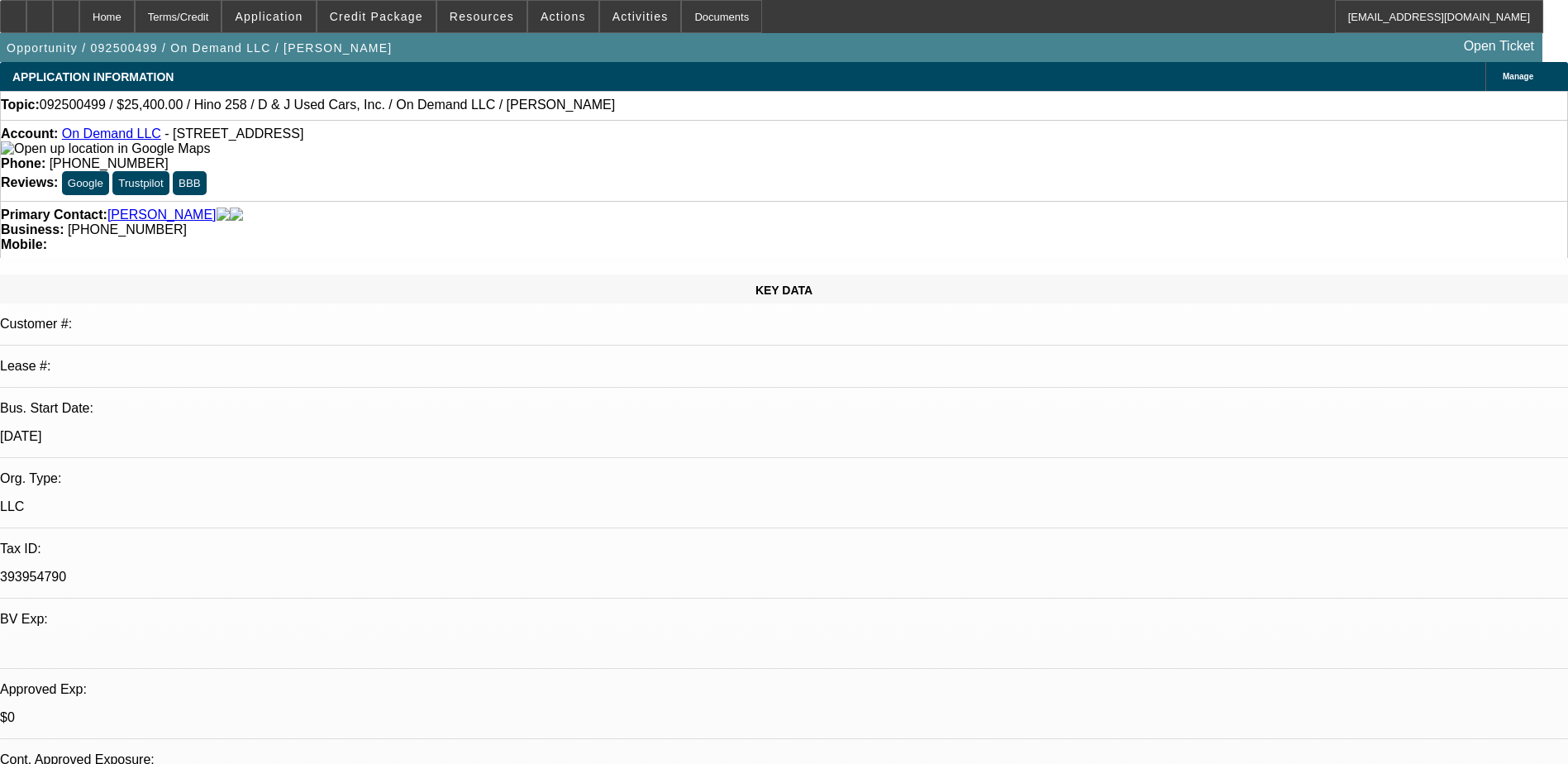
select select "0"
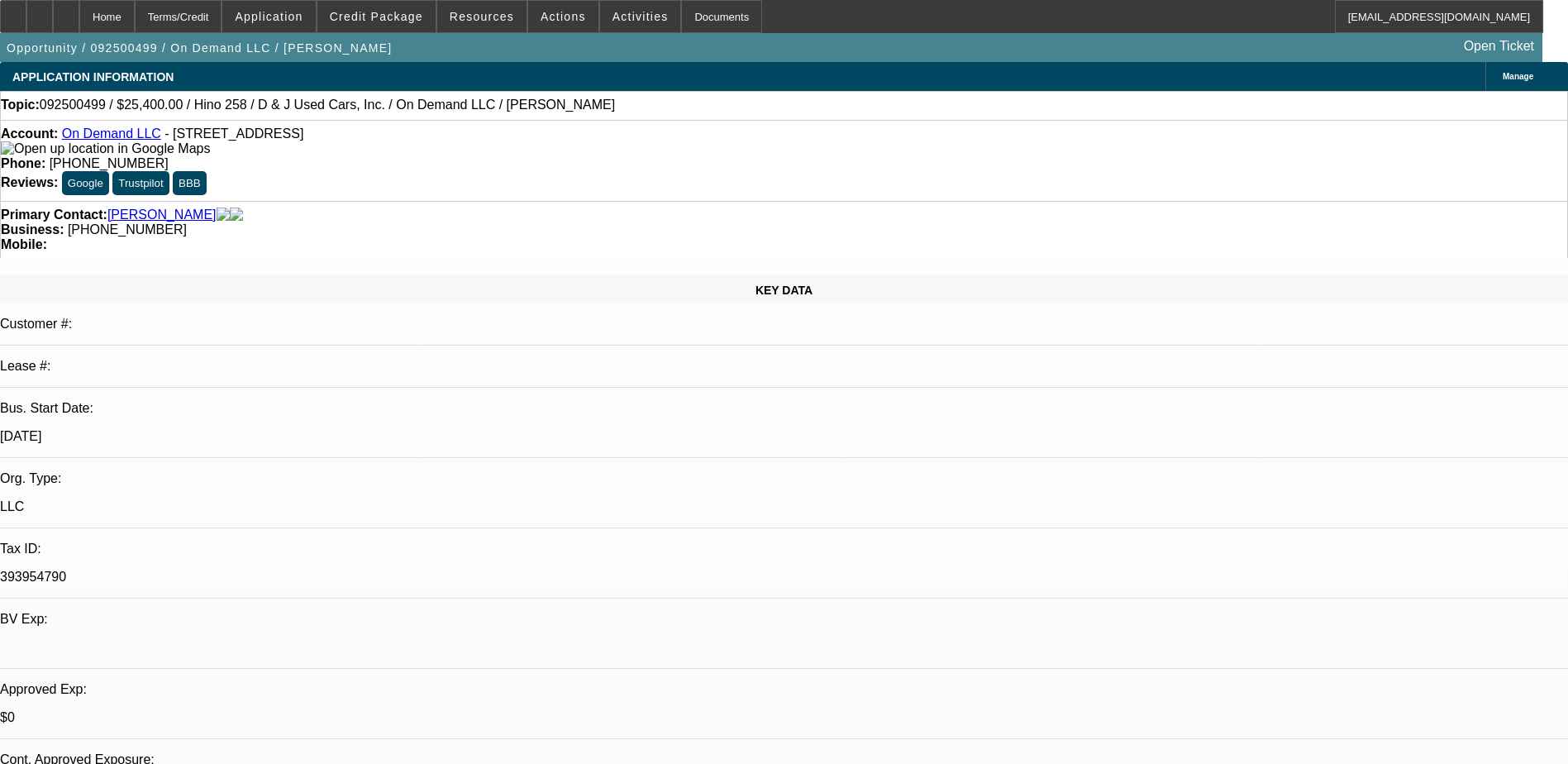
select select "0.1"
select select "0.2"
select select "2"
select select "0.1"
select select "1"
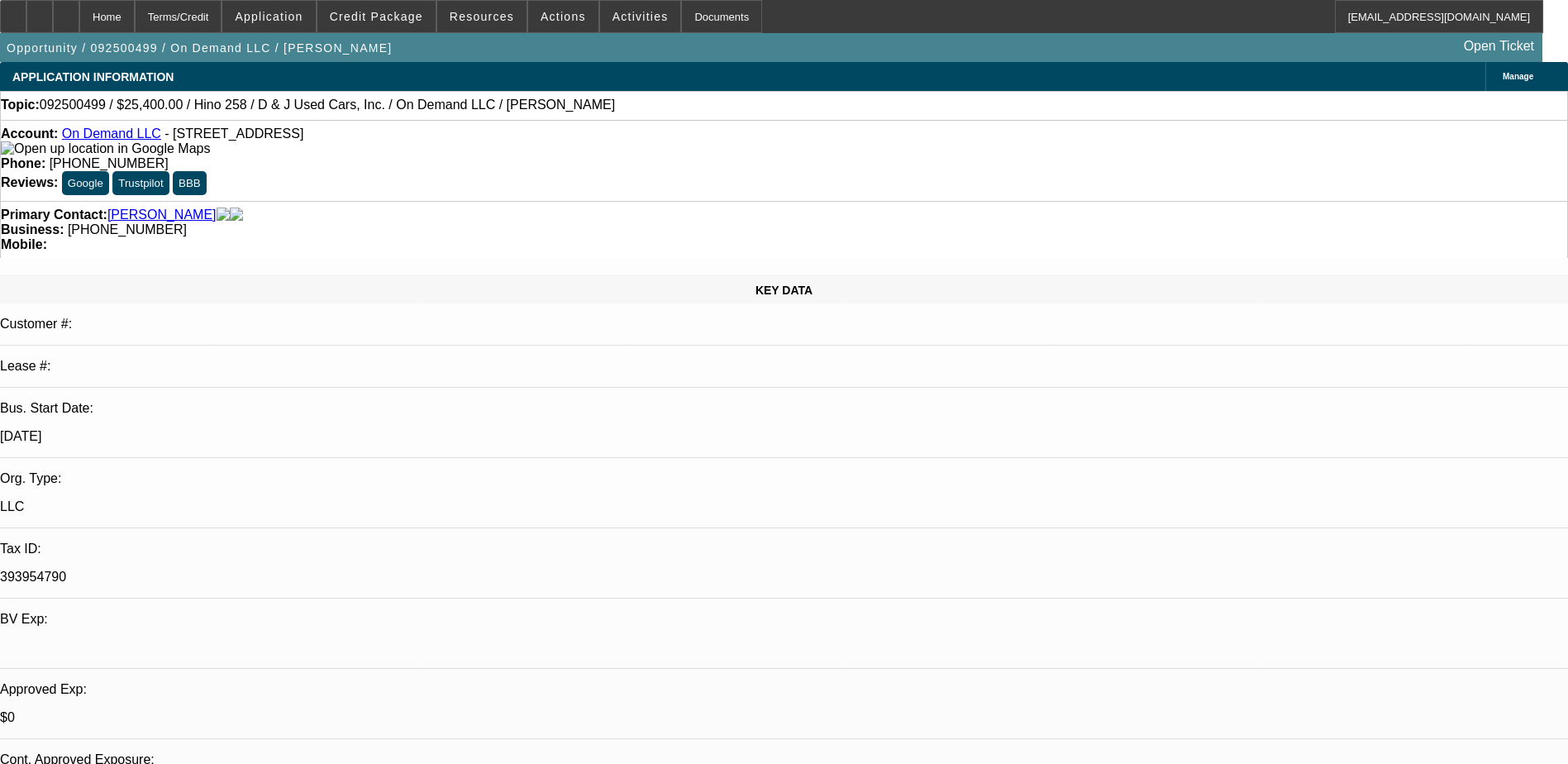
select select "2"
select select "6"
select select "1"
select select "2"
select select "4"
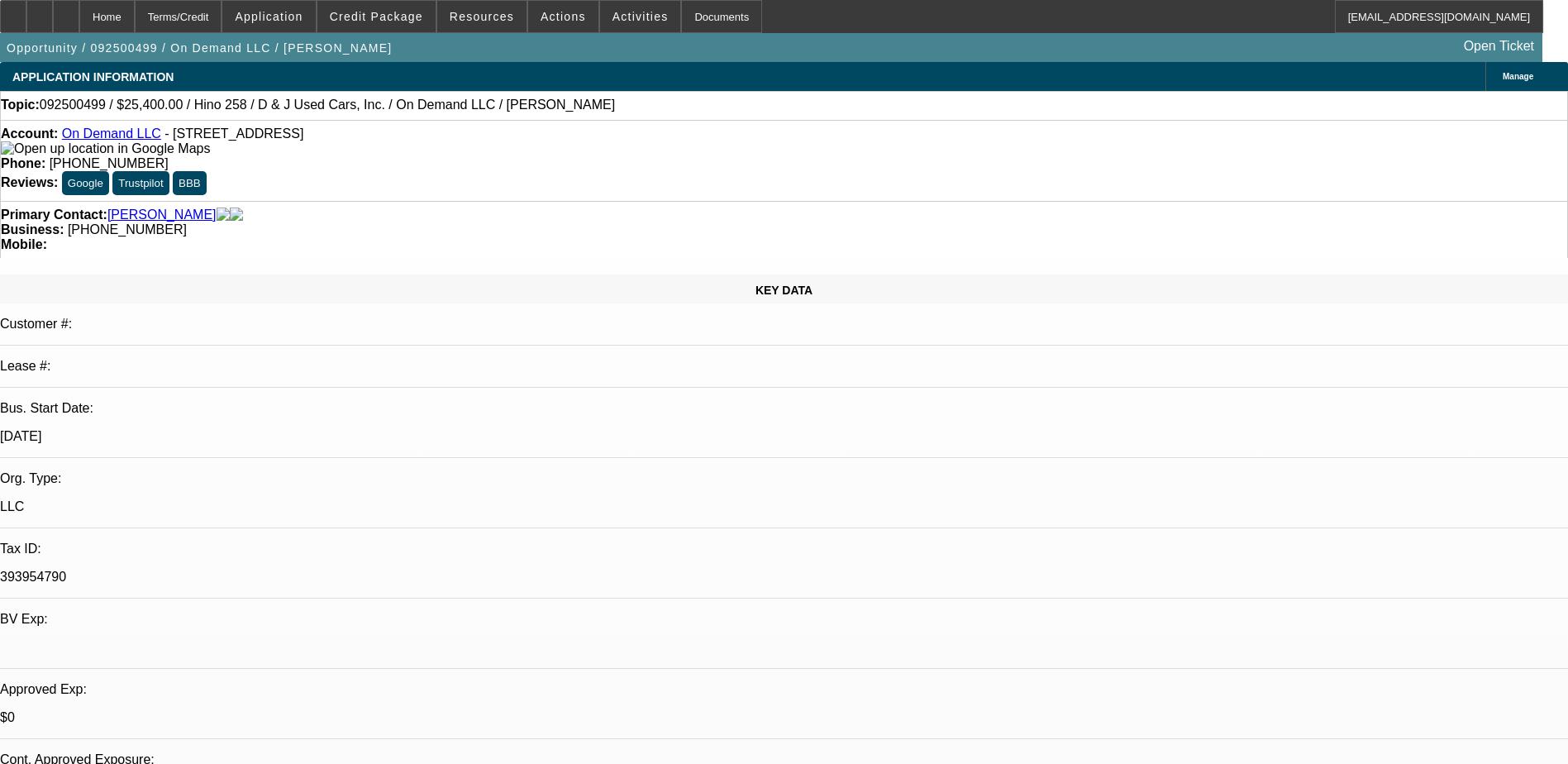
select select "1"
select select "2"
select select "4"
click at [613, 20] on span "Activities" at bounding box center [640, 17] width 56 height 13
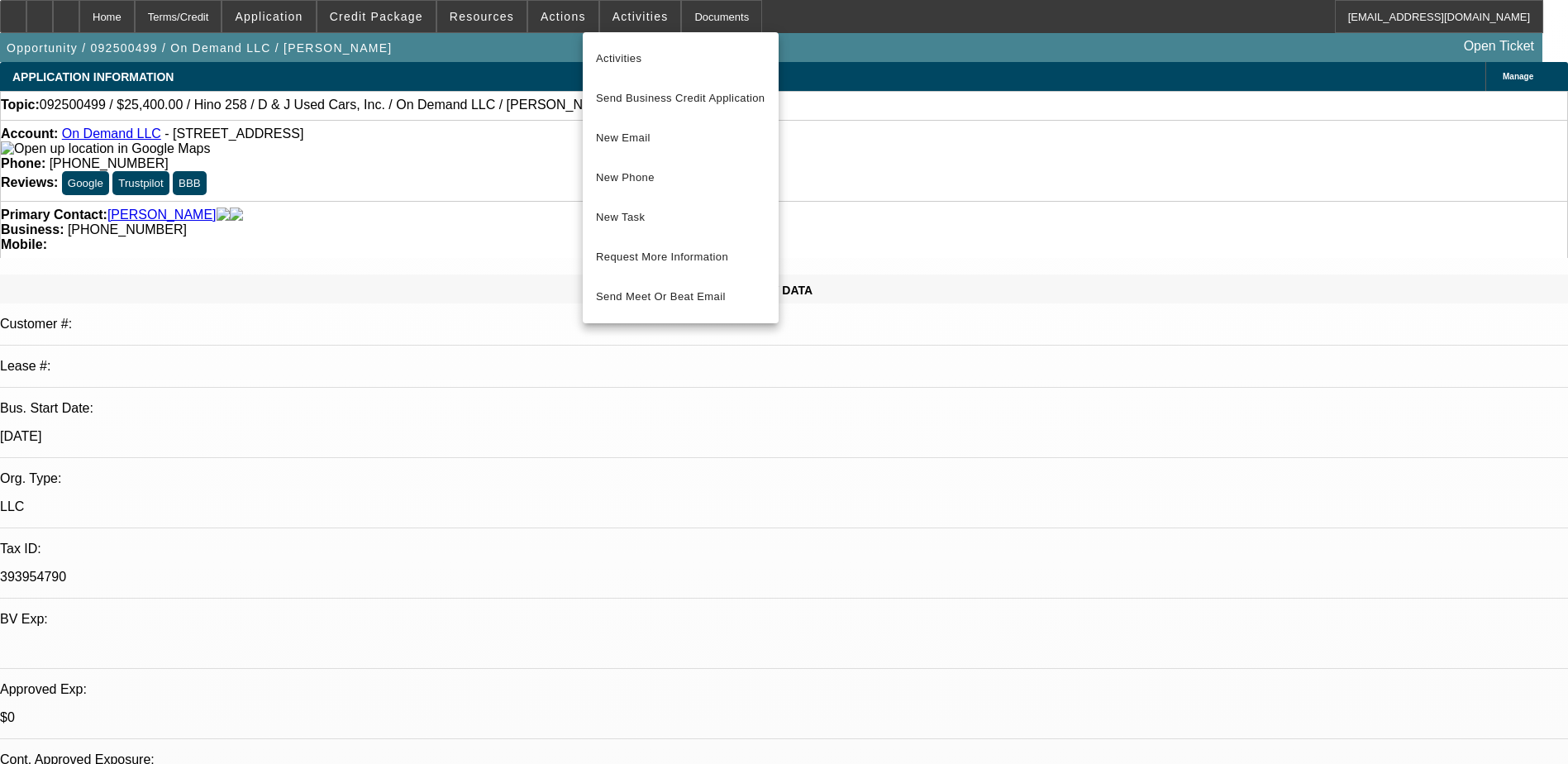
click at [559, 20] on div at bounding box center [784, 382] width 1568 height 764
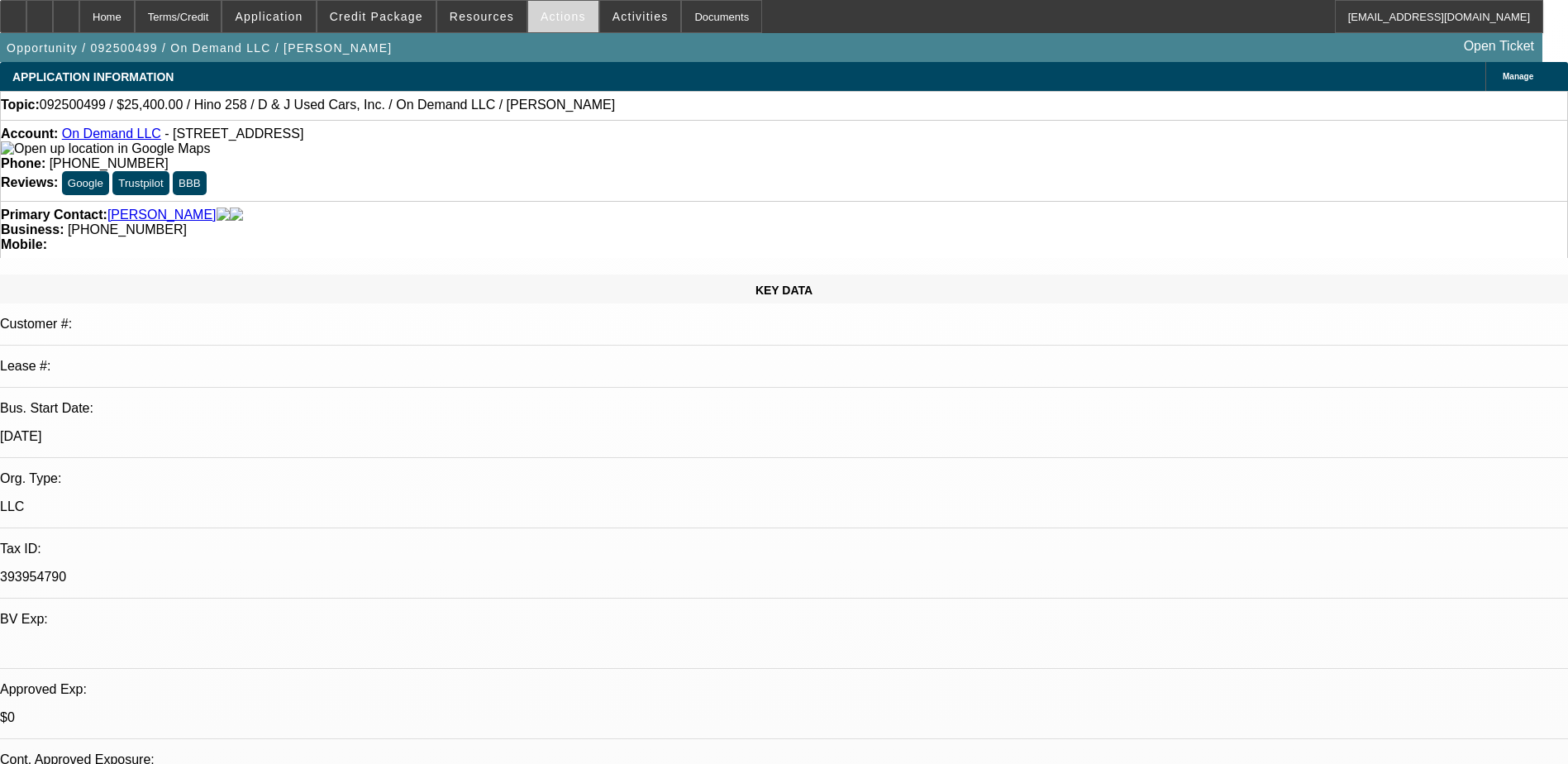
click at [552, 15] on span "Actions" at bounding box center [563, 17] width 45 height 13
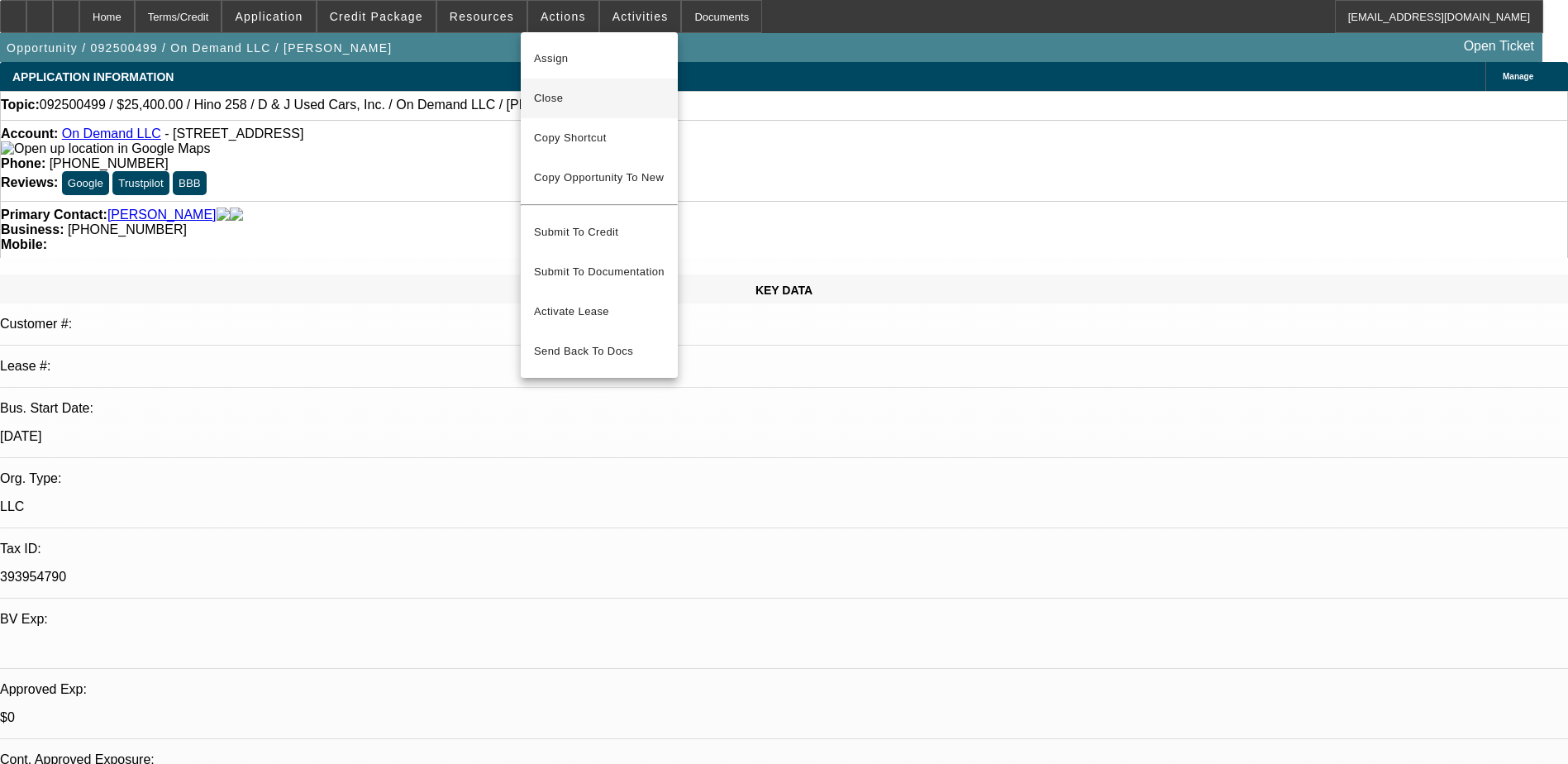
click at [572, 92] on span "Close" at bounding box center [600, 99] width 131 height 20
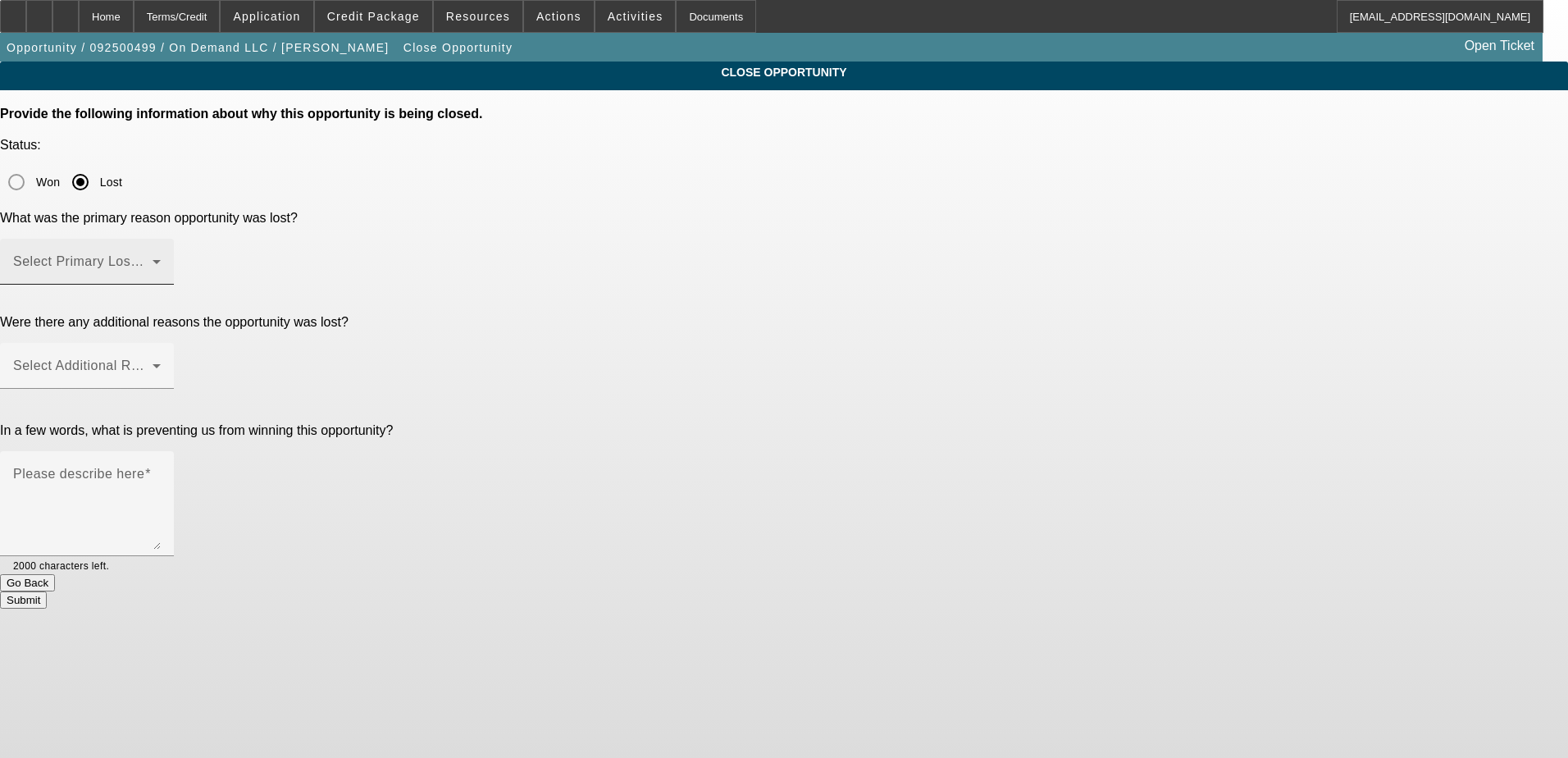
click at [153, 259] on span at bounding box center [82, 269] width 140 height 20
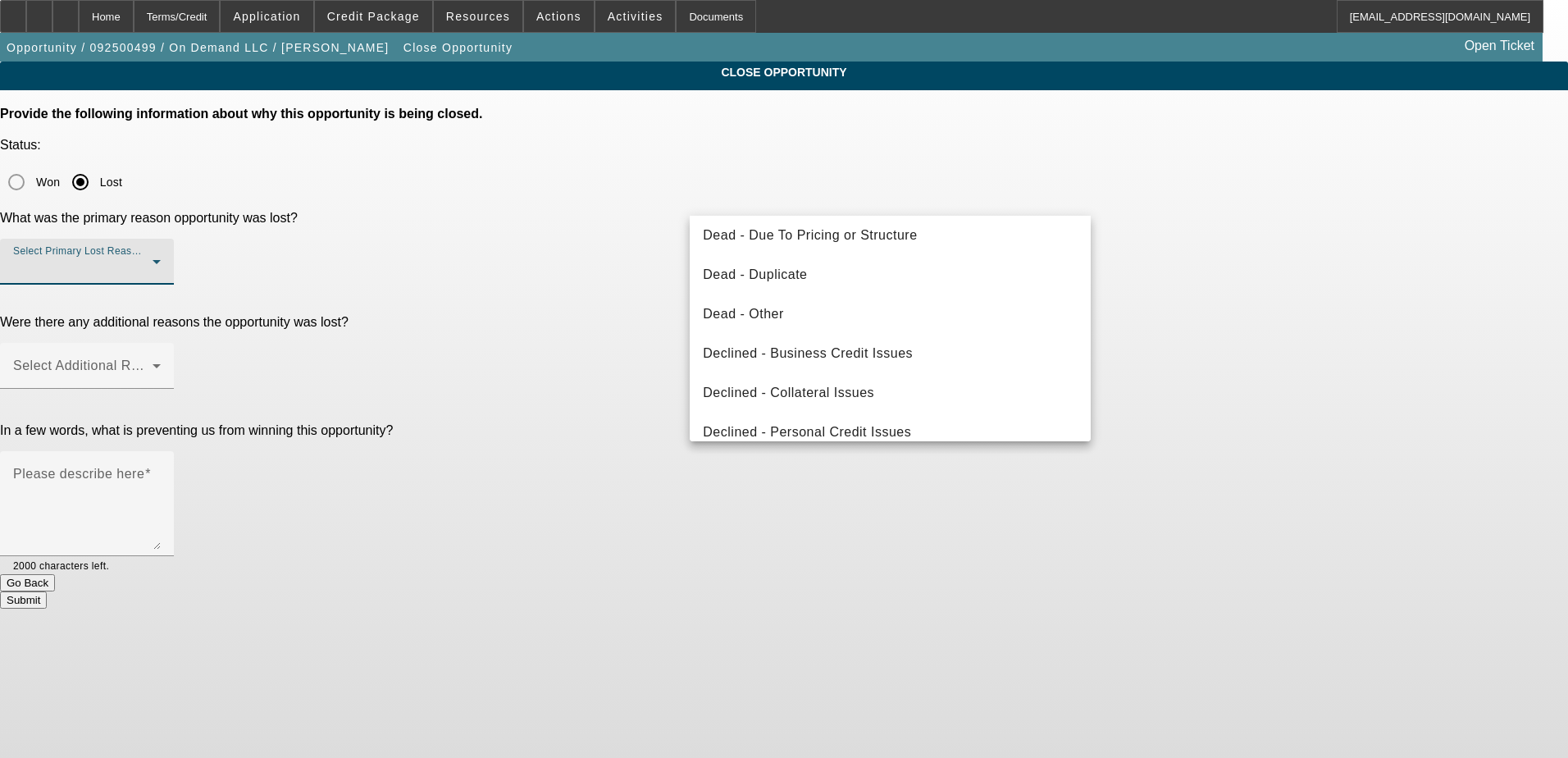
scroll to position [220, 0]
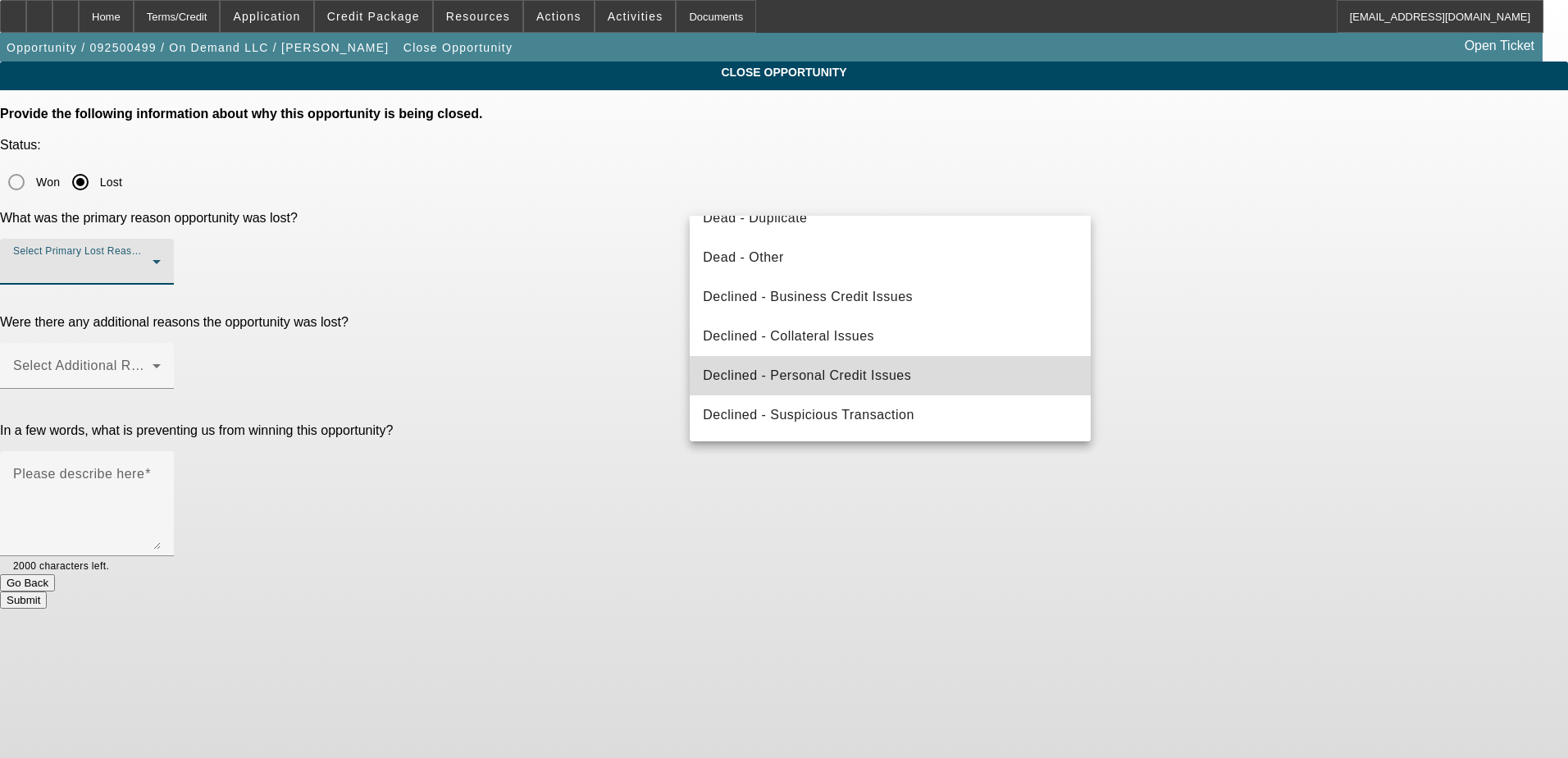
click at [897, 378] on span "Declined - Personal Credit Issues" at bounding box center [807, 376] width 208 height 20
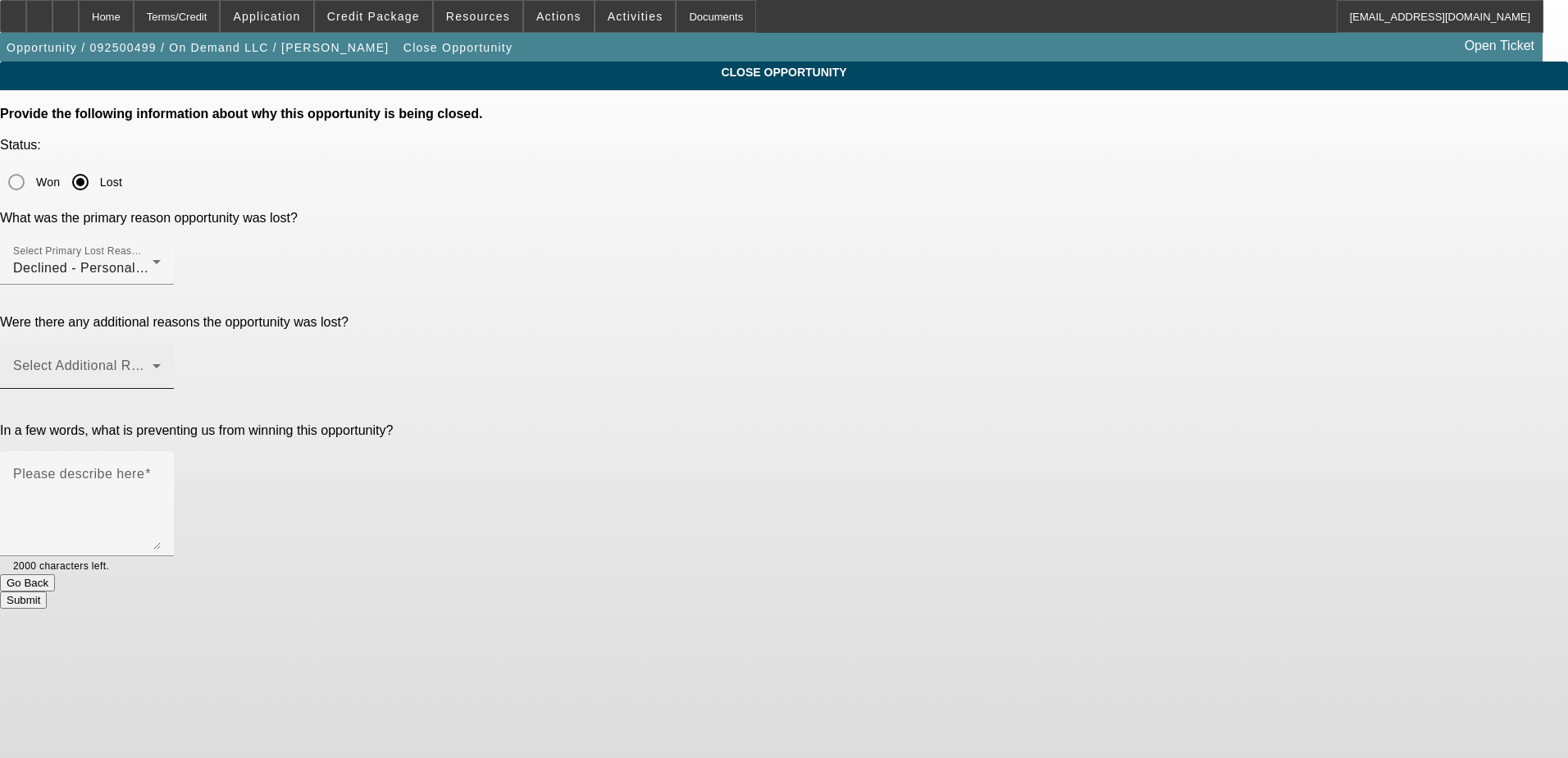
click at [161, 343] on div "Select Additional Reasons" at bounding box center [87, 366] width 148 height 46
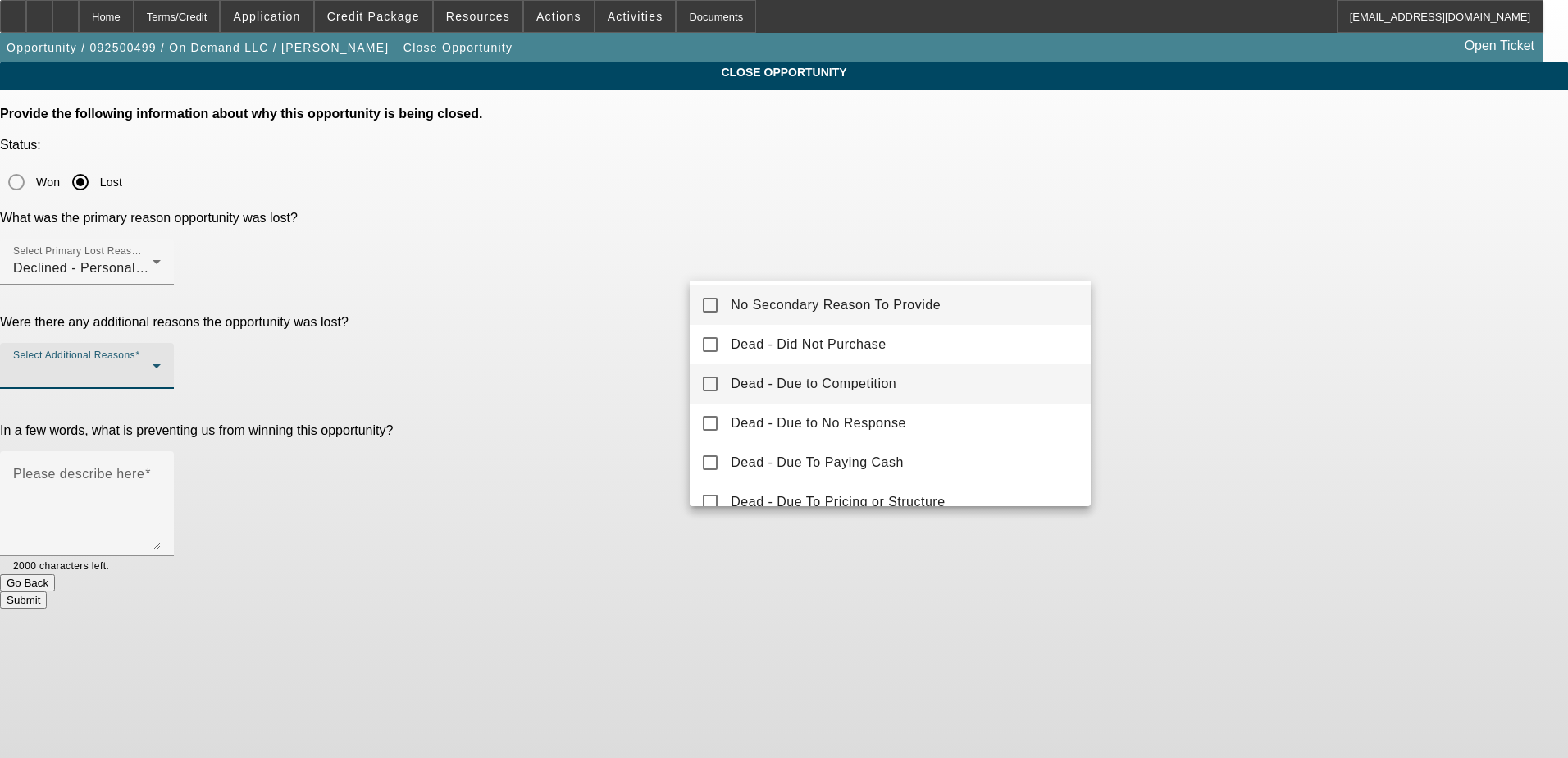
scroll to position [0, 0]
click at [826, 302] on span "No Secondary Reason To Provide" at bounding box center [835, 307] width 210 height 20
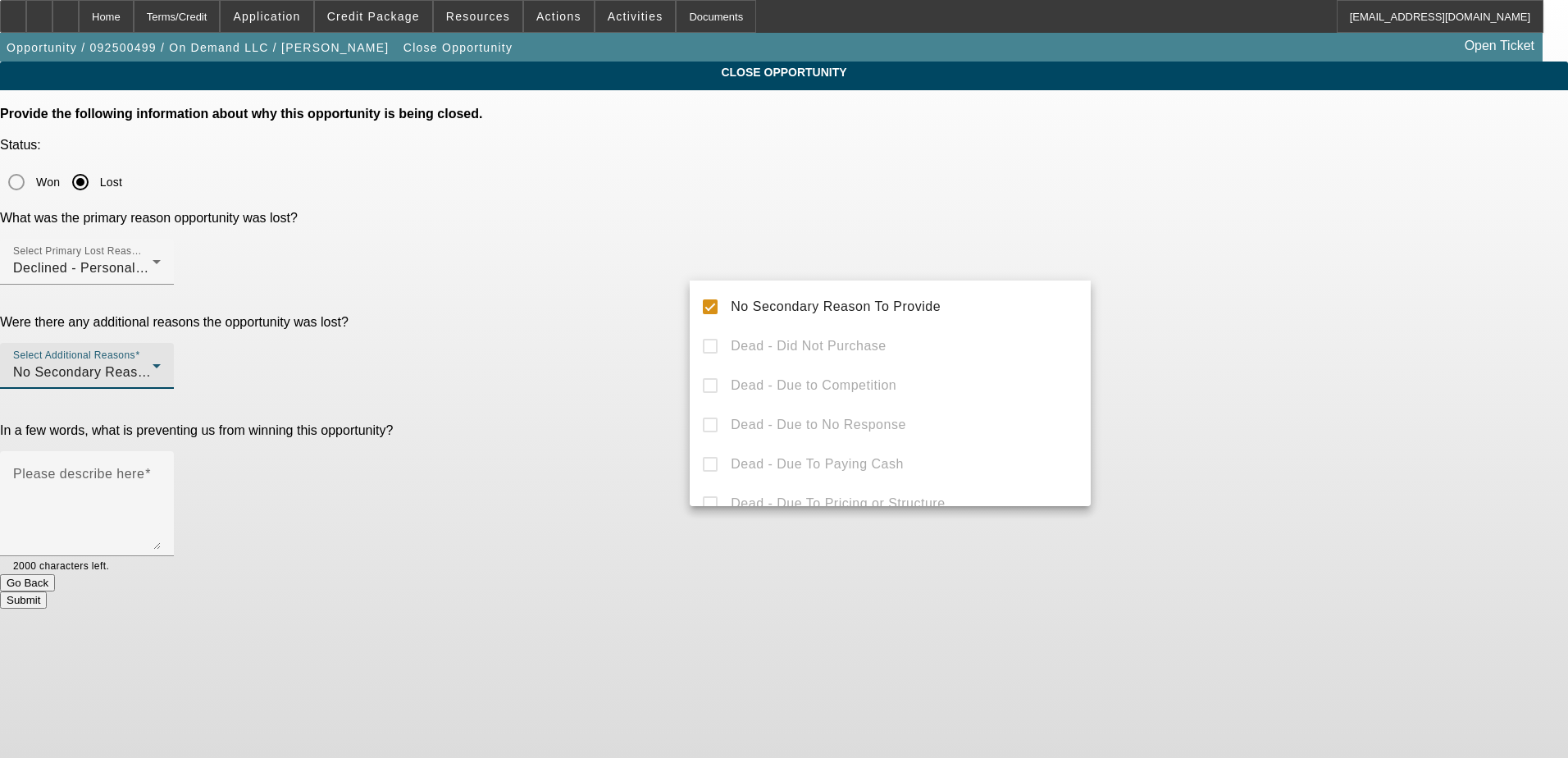
click at [641, 377] on div at bounding box center [784, 379] width 1568 height 758
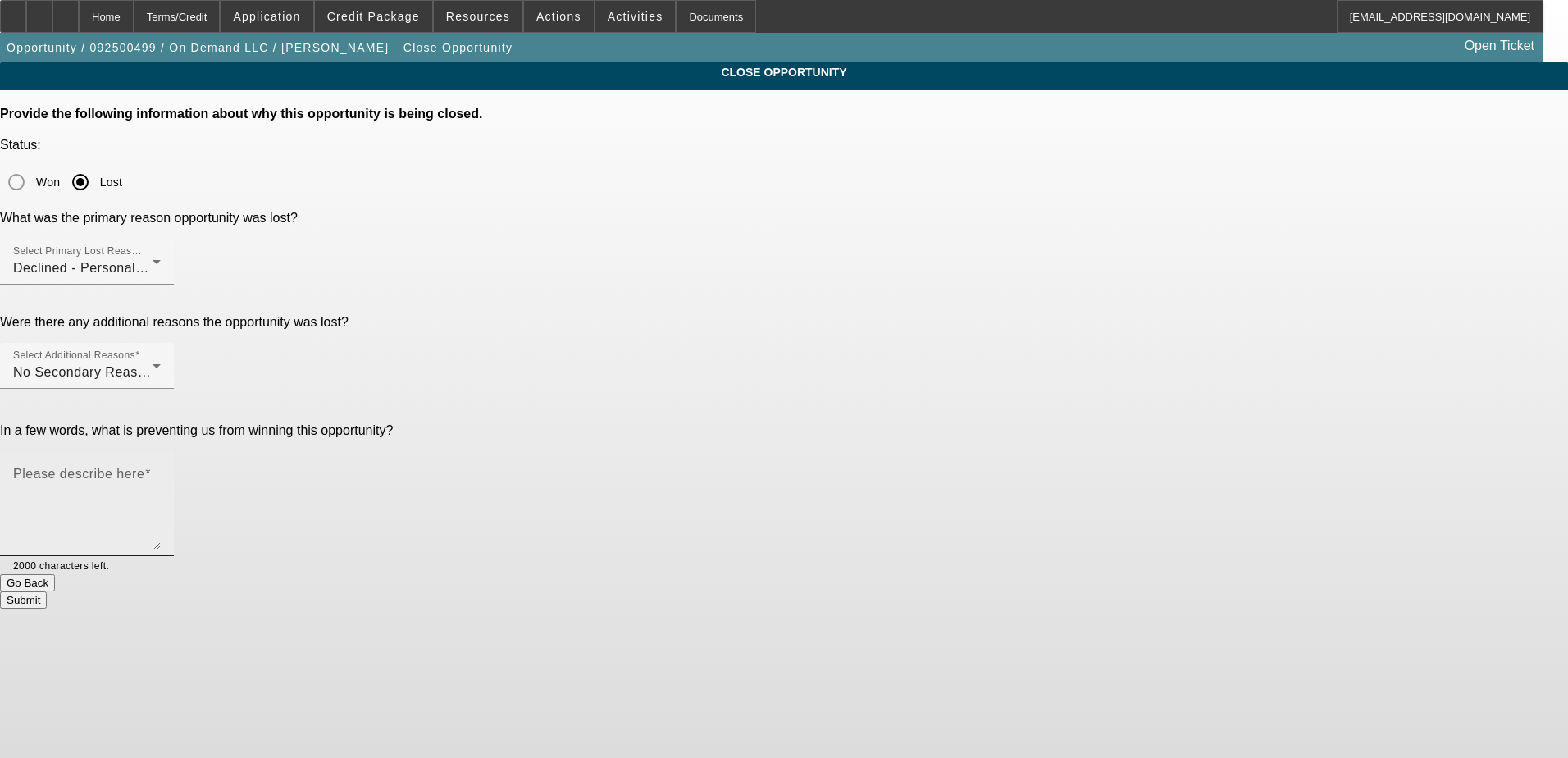
click at [161, 471] on textarea "Please describe here" at bounding box center [87, 510] width 148 height 79
click at [161, 451] on div "Please describe here" at bounding box center [87, 503] width 148 height 105
click at [144, 467] on mat-label "Please describe here" at bounding box center [79, 474] width 132 height 14
click at [161, 471] on textarea "Please describe here" at bounding box center [87, 510] width 148 height 79
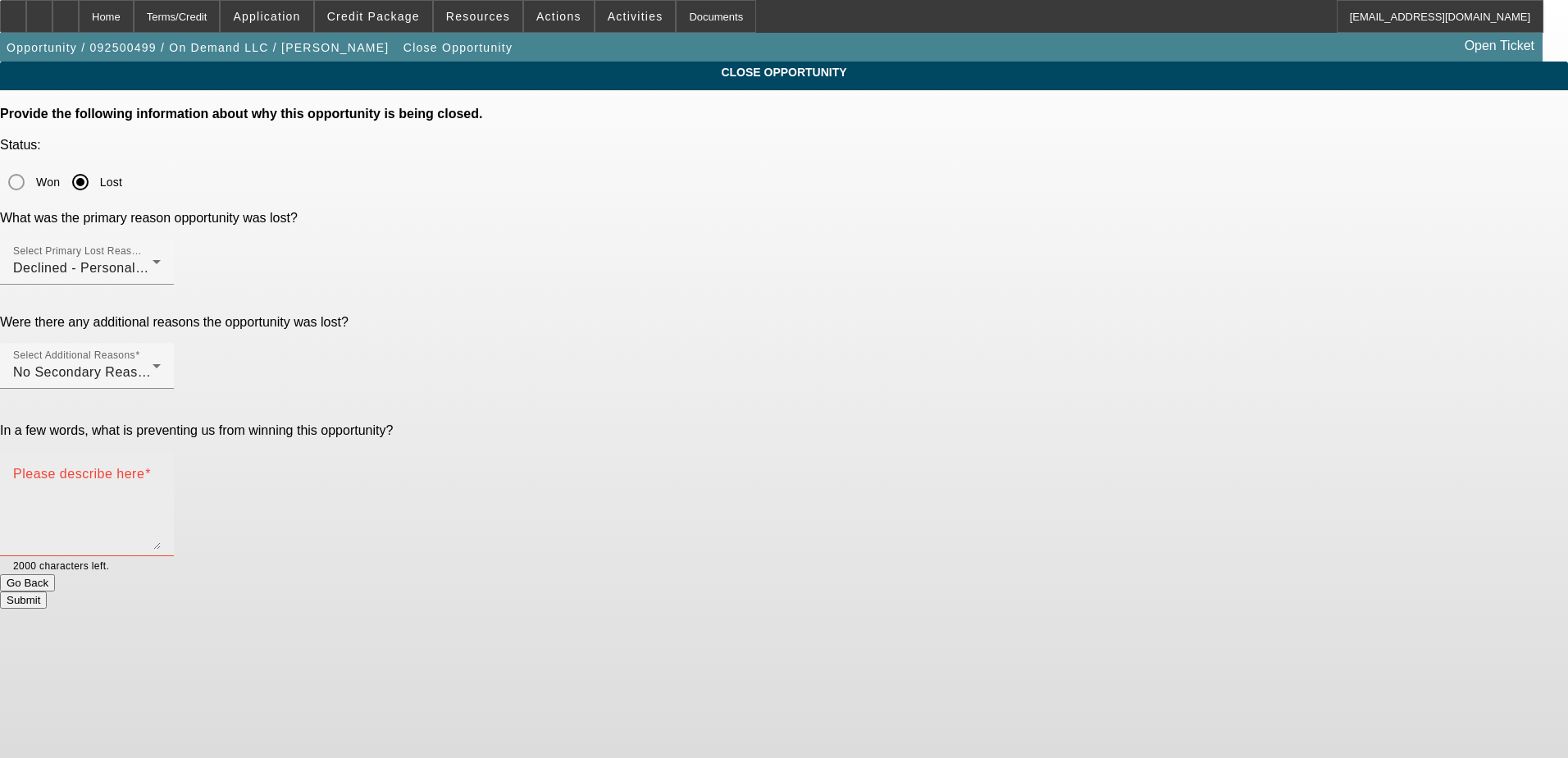
click at [161, 471] on textarea "Please describe here" at bounding box center [87, 510] width 148 height 79
click at [161, 471] on textarea "despite equity position, couldn't get him approved in port and he didn't want t…" at bounding box center [87, 510] width 148 height 79
type textarea "despite equity position, couldn't get him approved in port and he didn't want t…"
click at [47, 592] on button "Submit" at bounding box center [23, 600] width 47 height 17
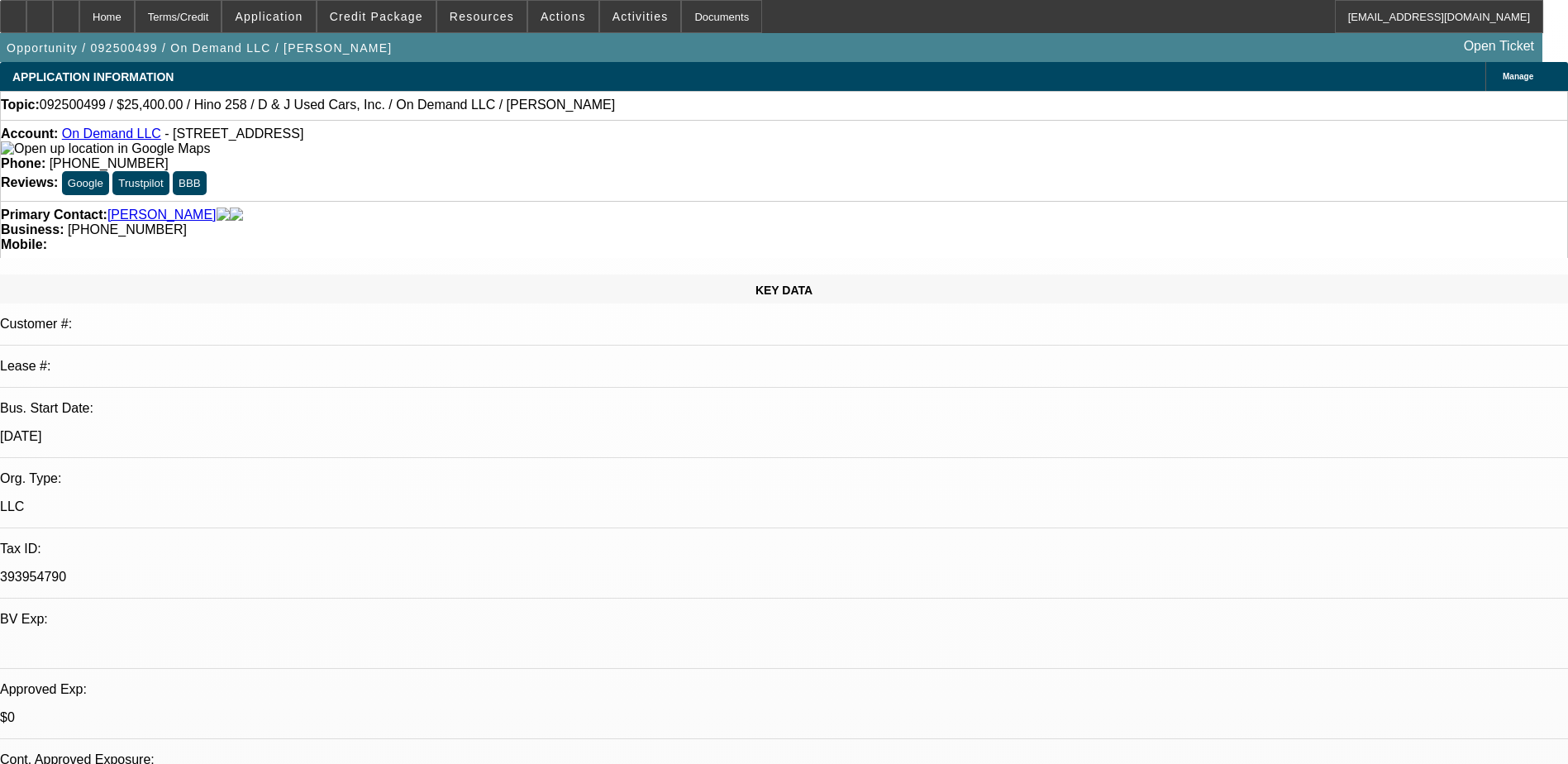
select select "0"
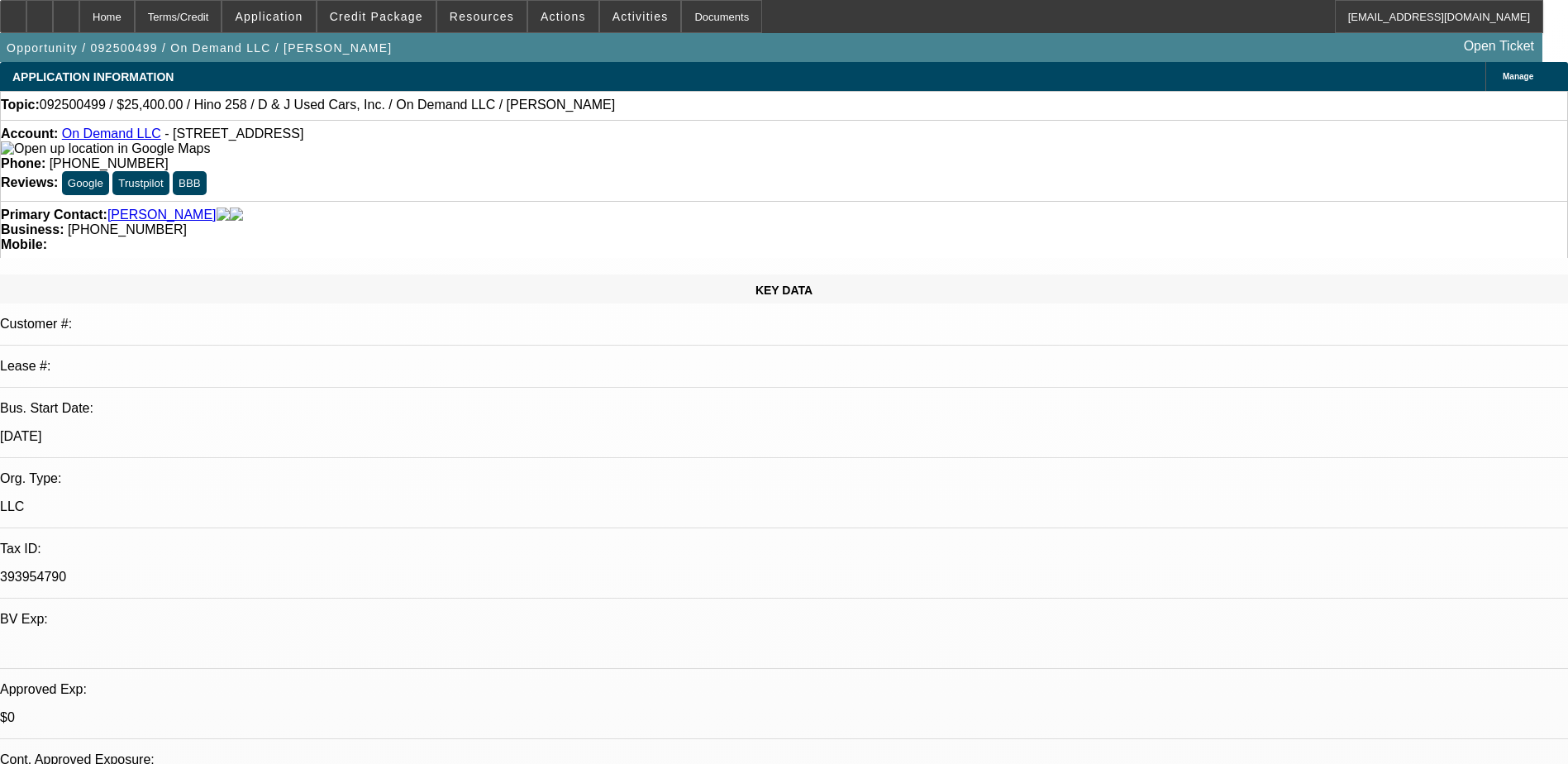
select select "0.1"
select select "0.2"
select select "2"
select select "0.1"
select select "1"
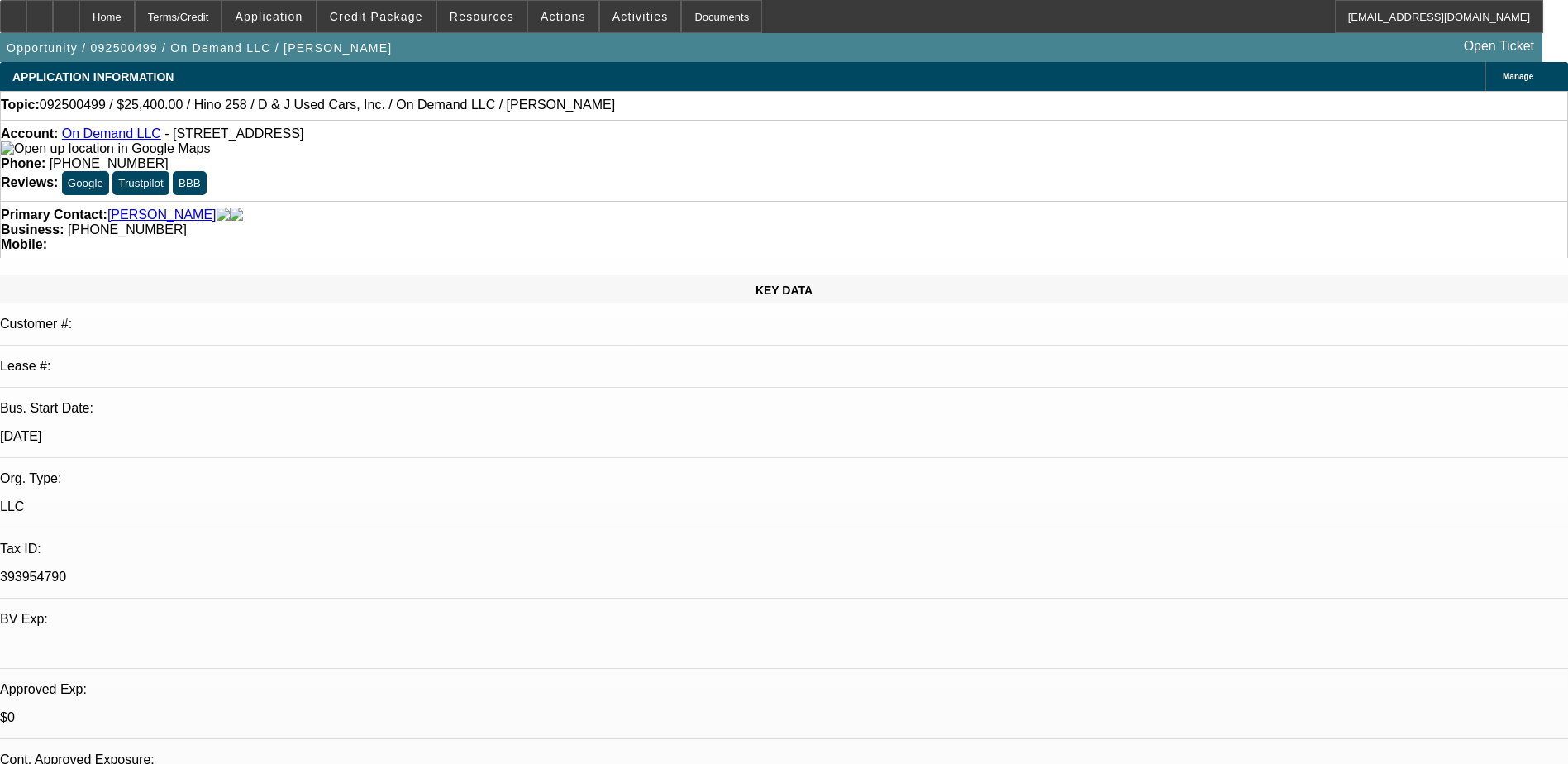
select select "2"
select select "6"
select select "1"
select select "2"
select select "4"
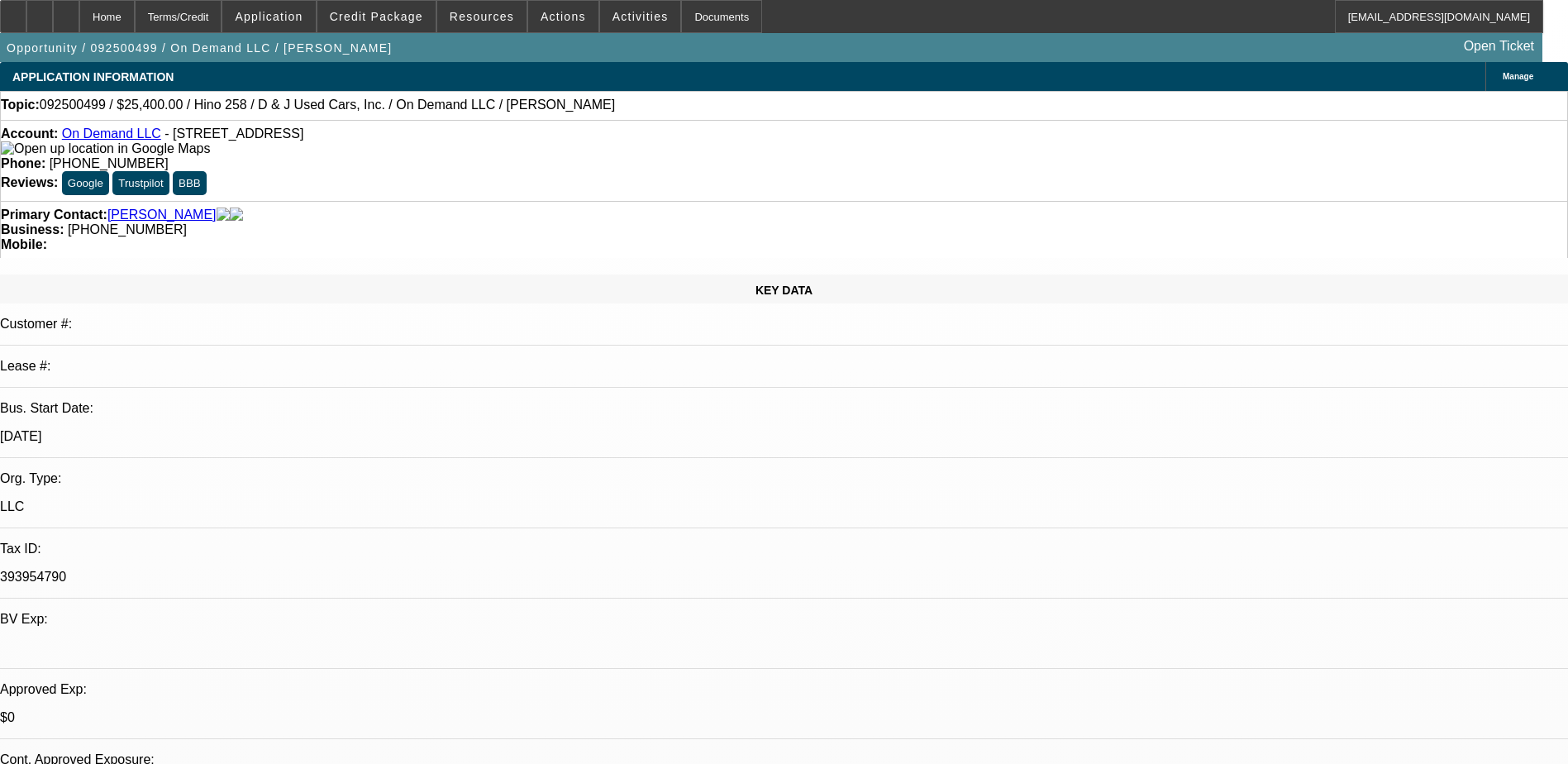
select select "1"
select select "2"
select select "4"
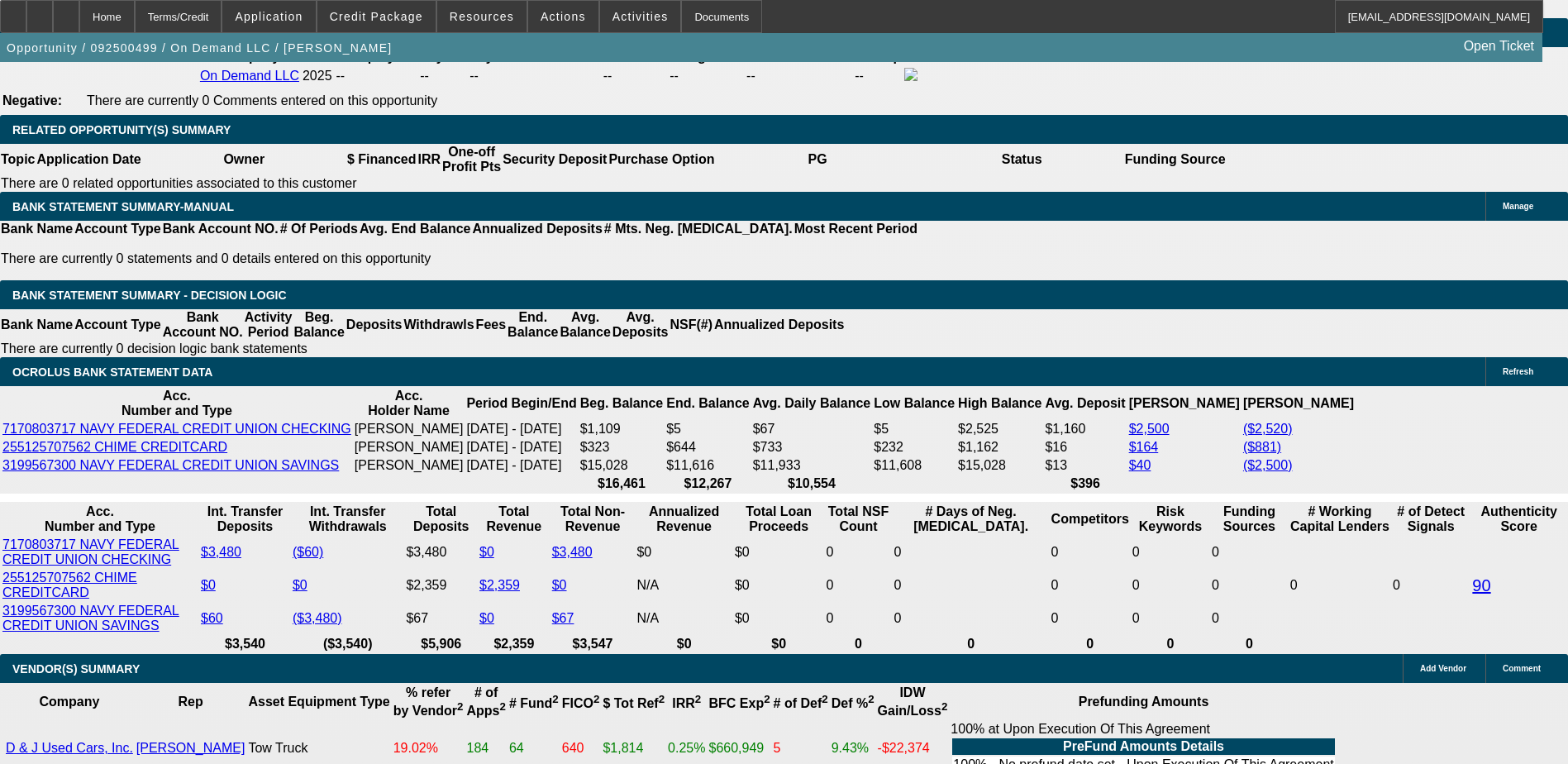
scroll to position [2894, 0]
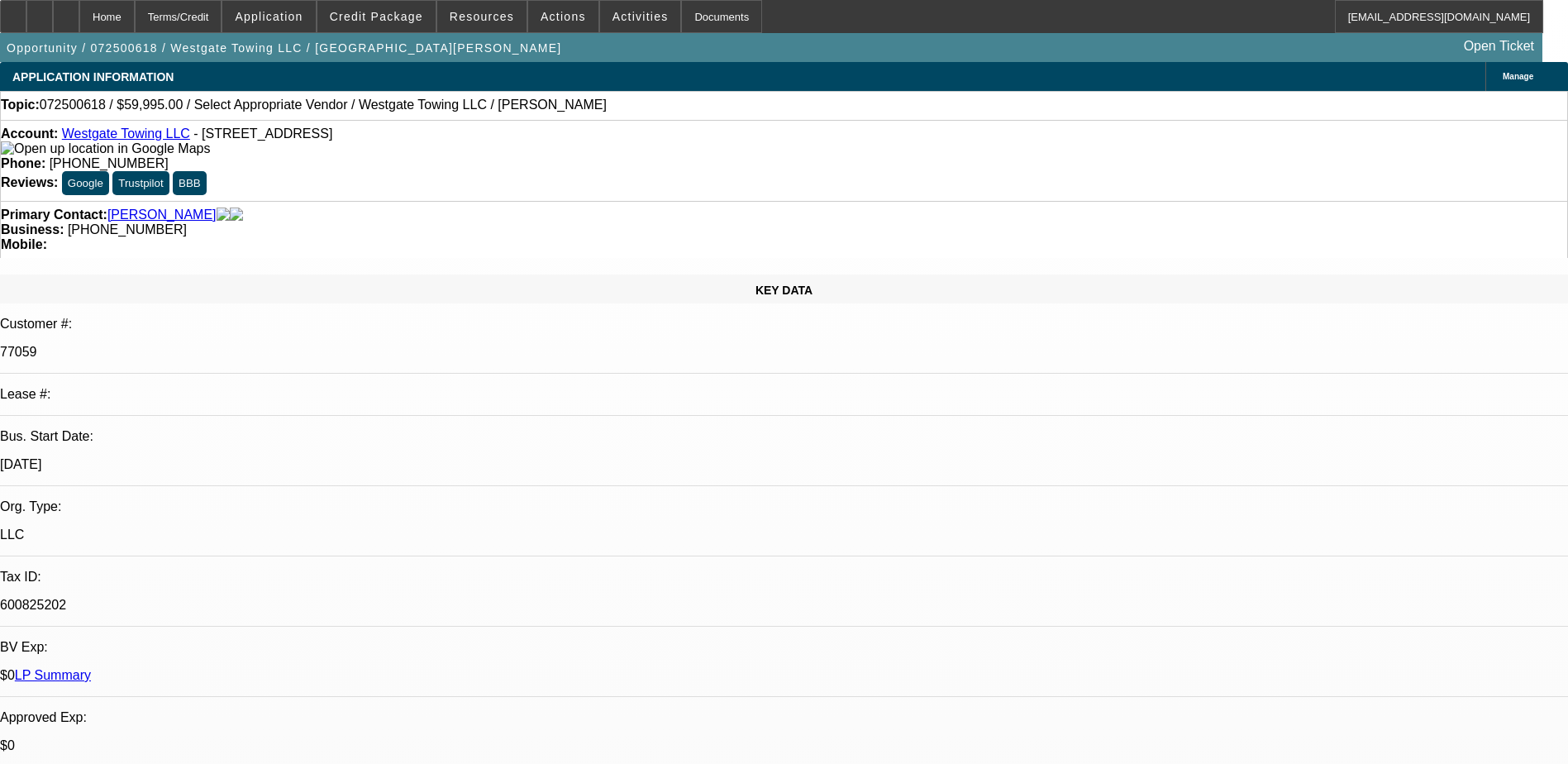
select select "0"
select select "2"
select select "0.1"
select select "4"
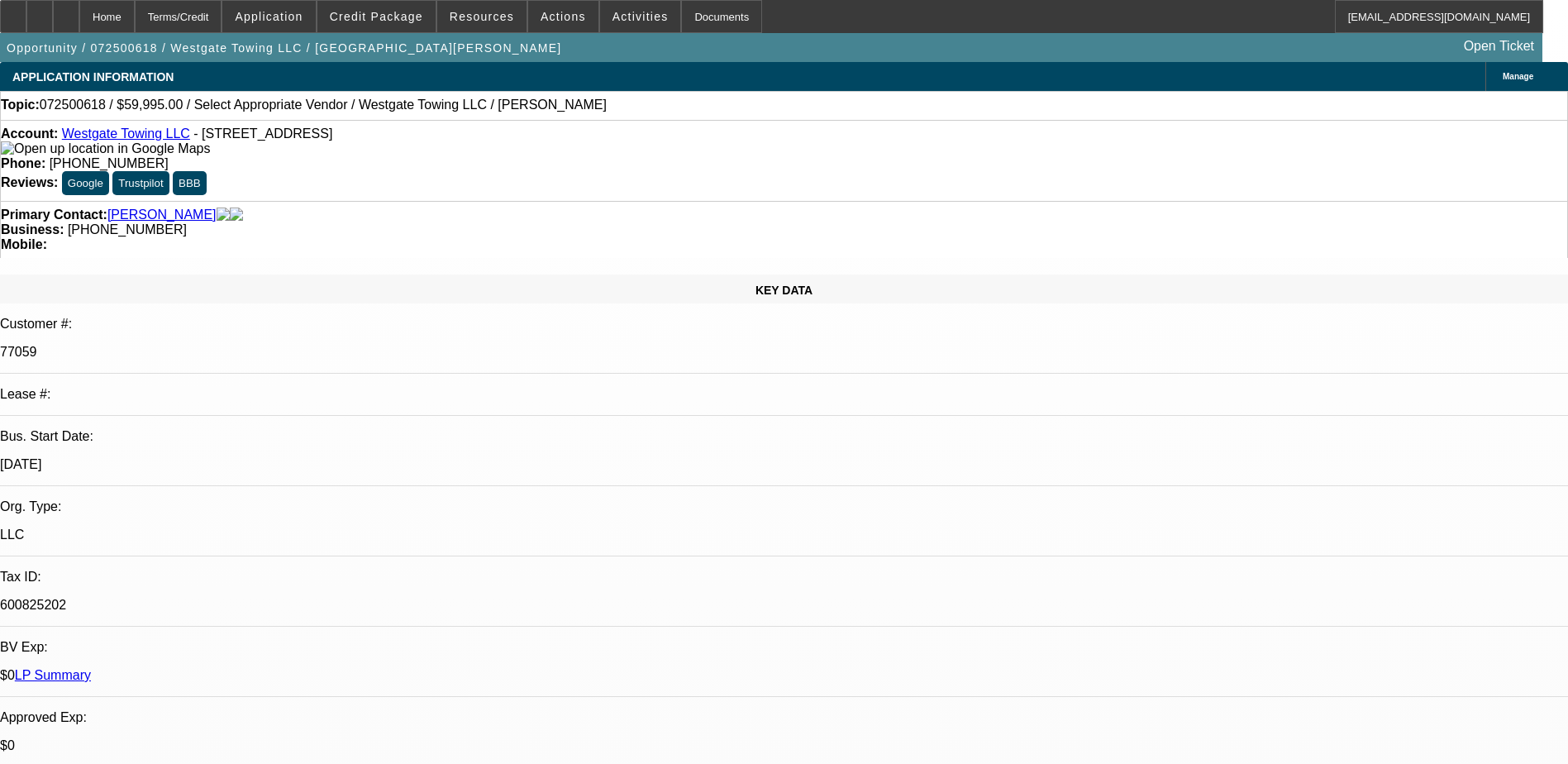
scroll to position [10, 0]
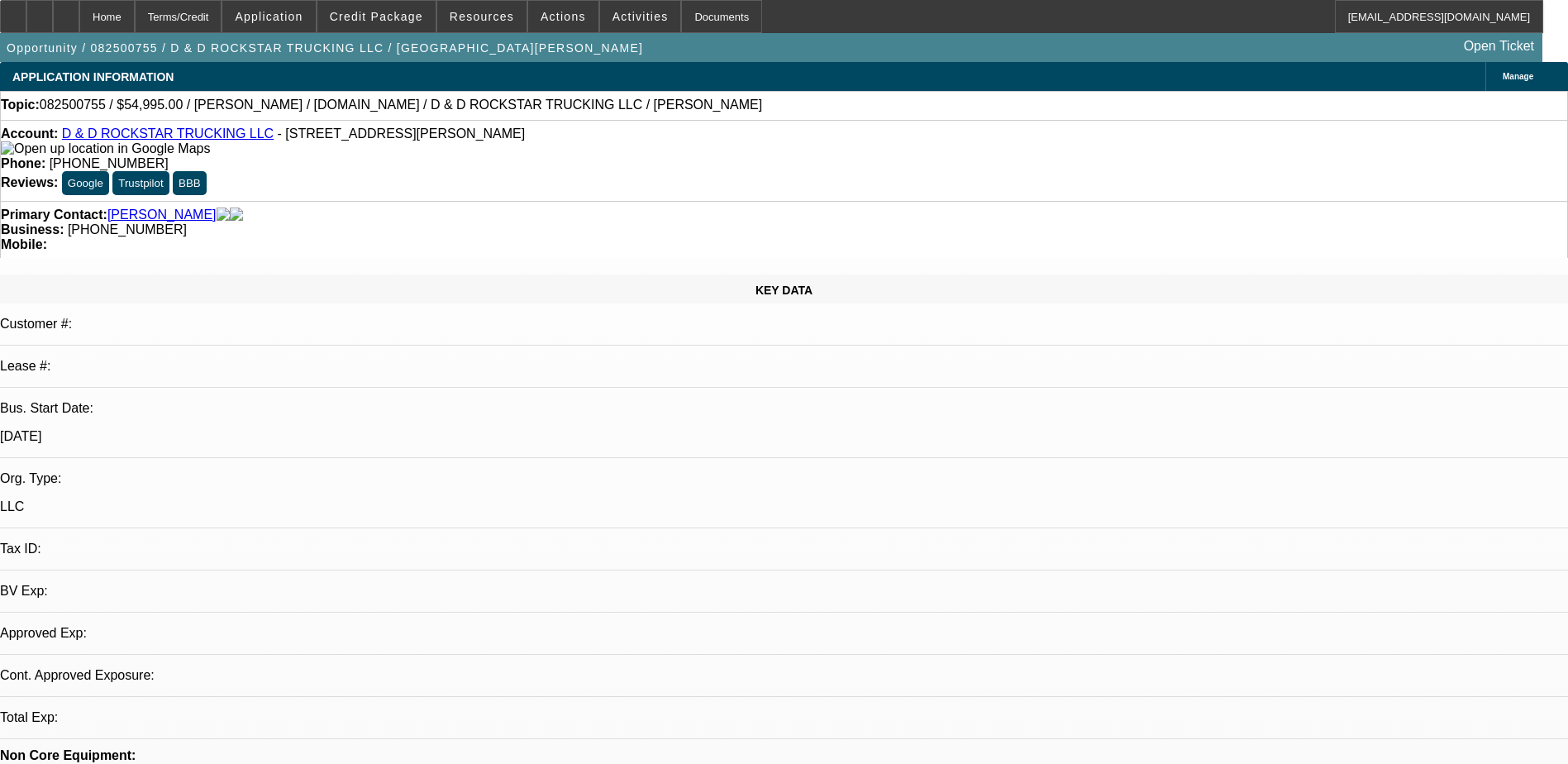
select select "0"
select select "1"
select select "2"
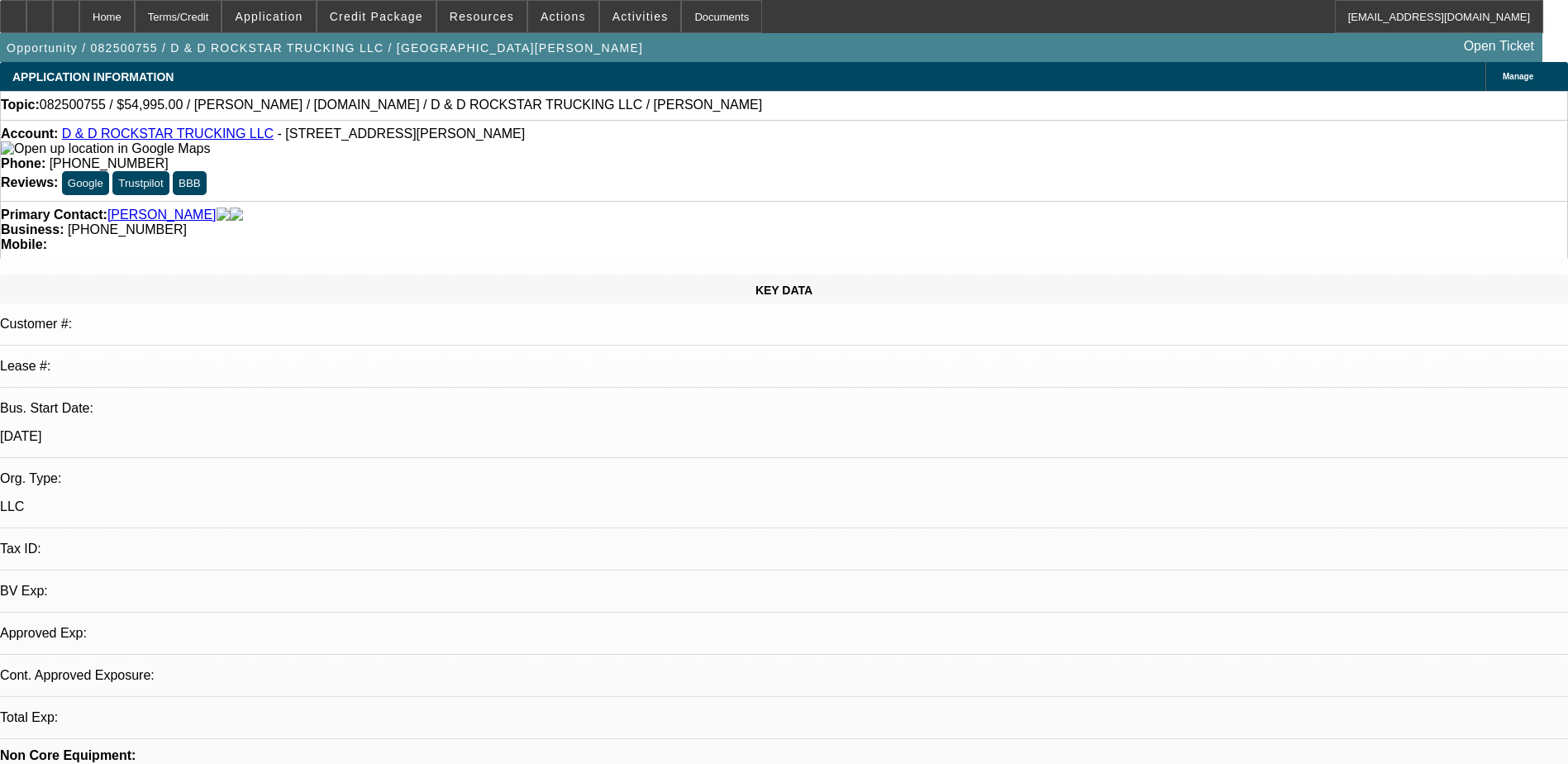
select select "6"
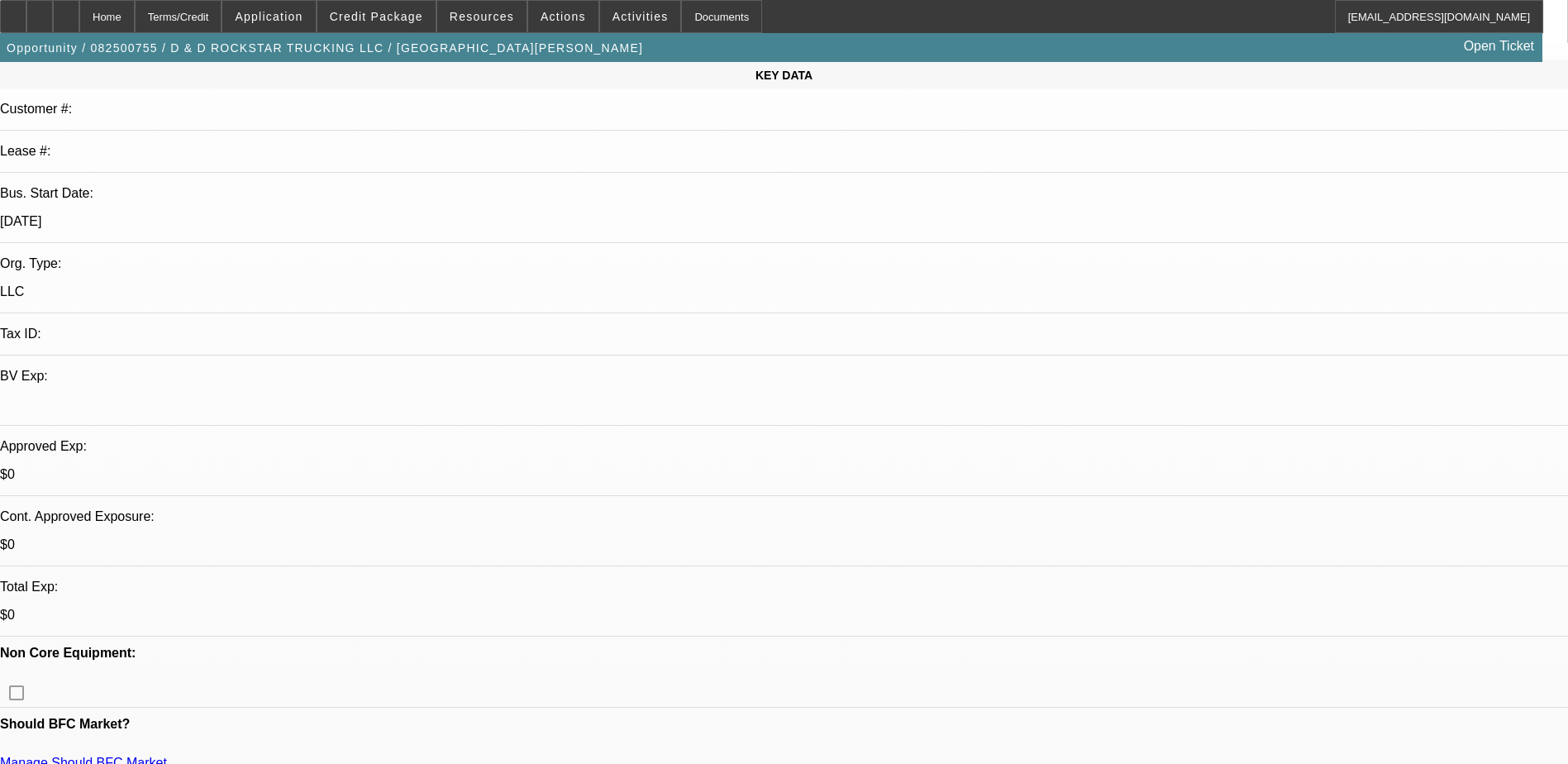
scroll to position [248, 0]
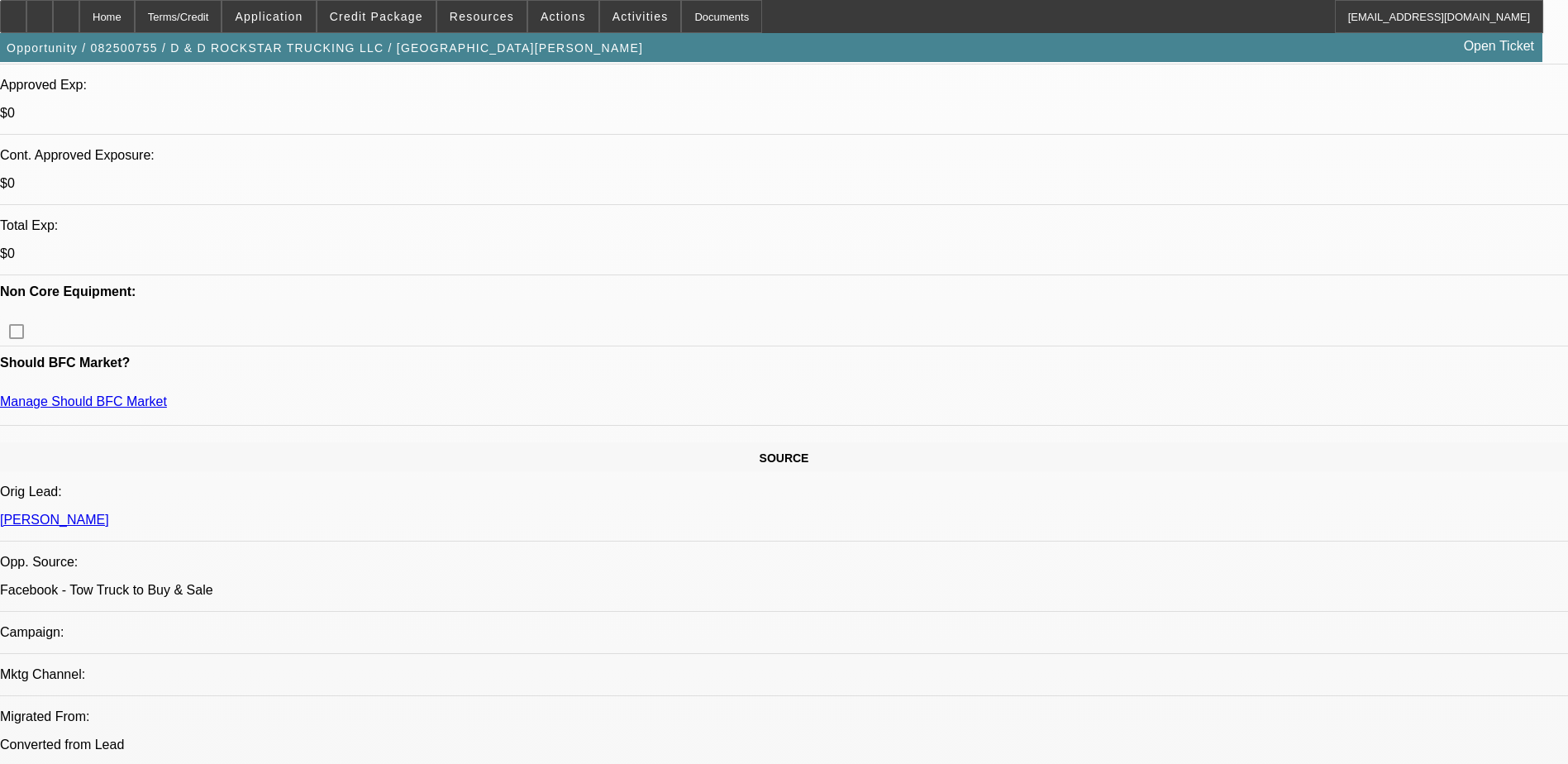
scroll to position [579, 0]
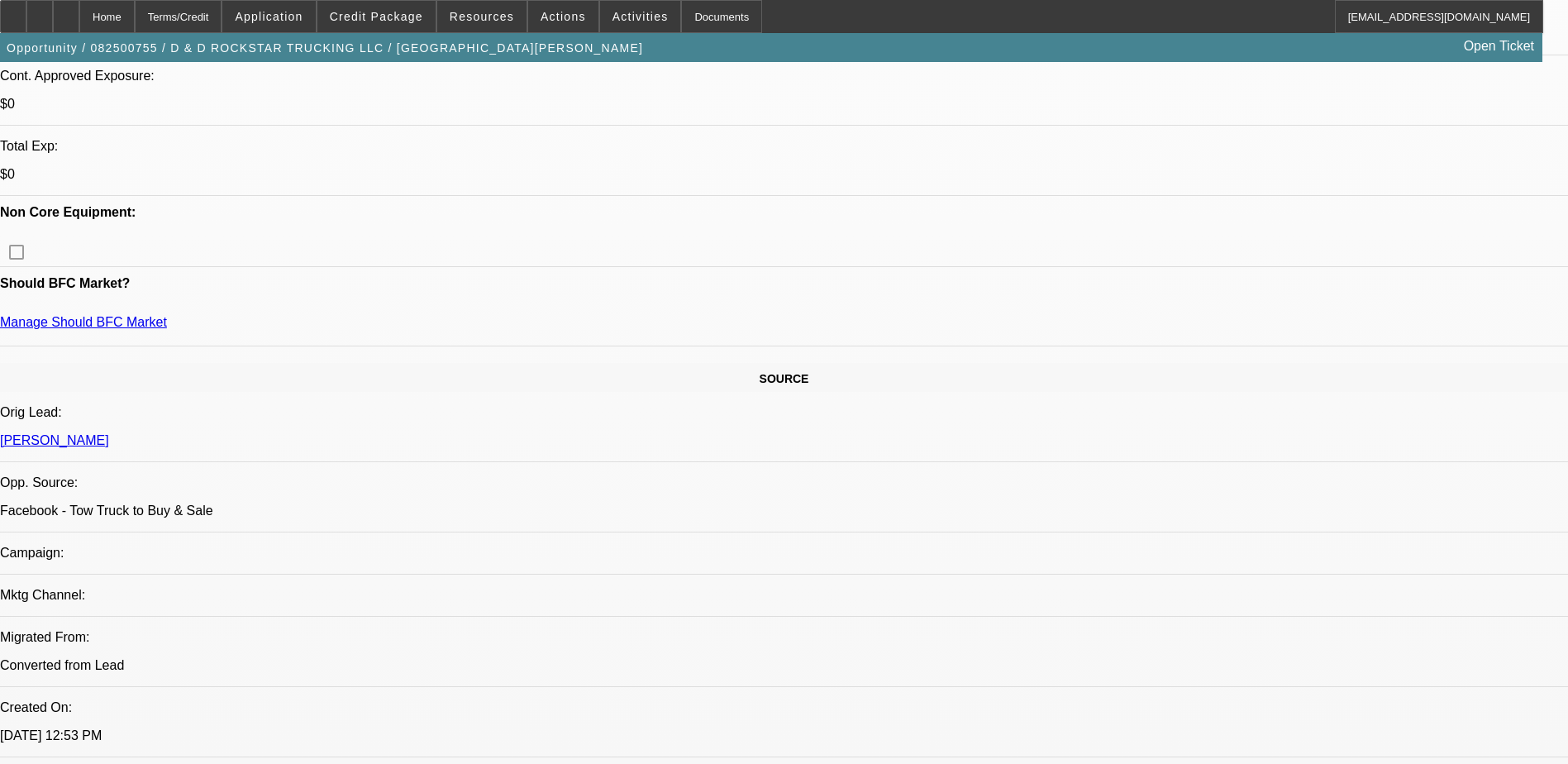
scroll to position [248, 0]
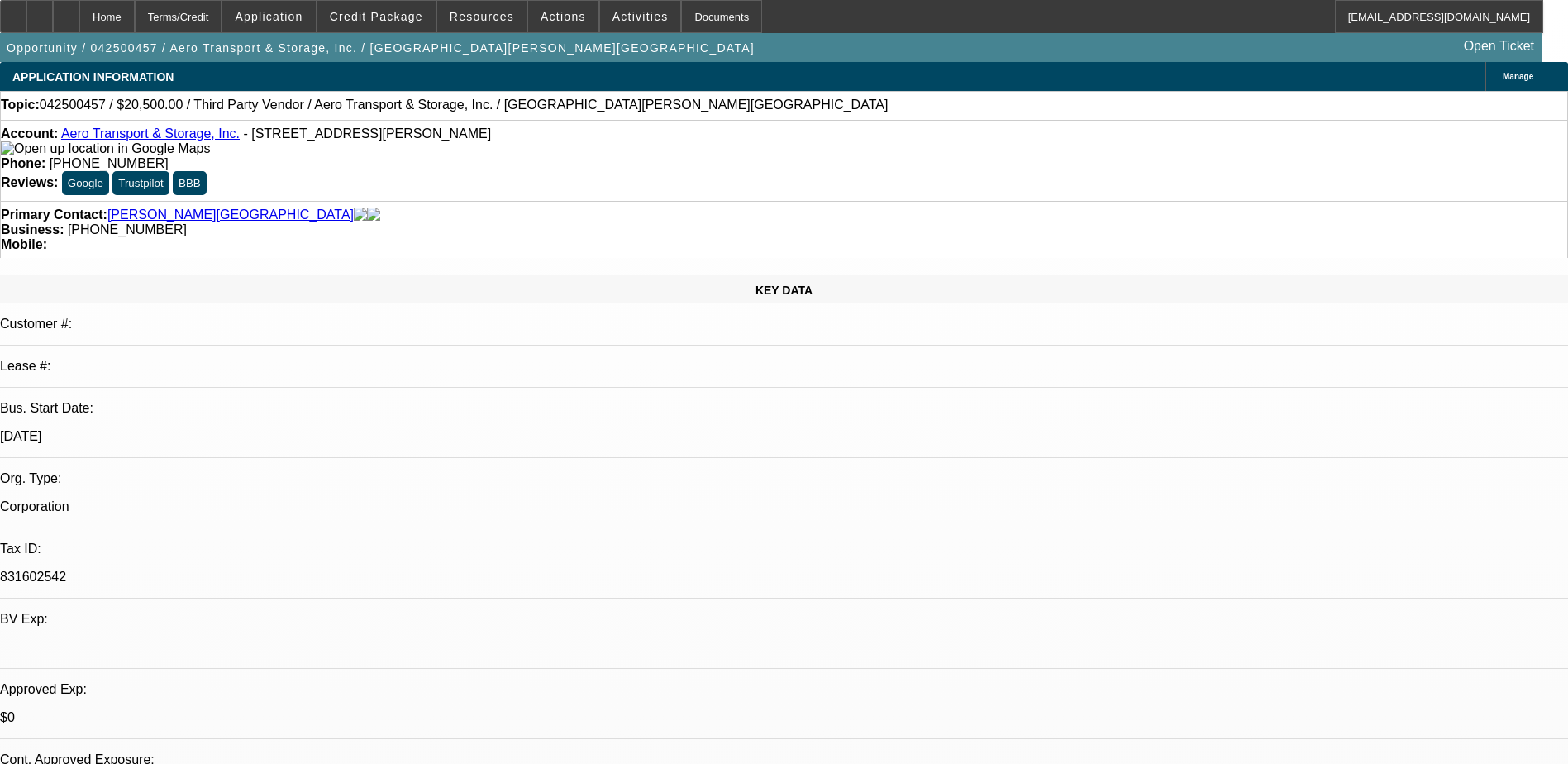
select select "0"
select select "0.15"
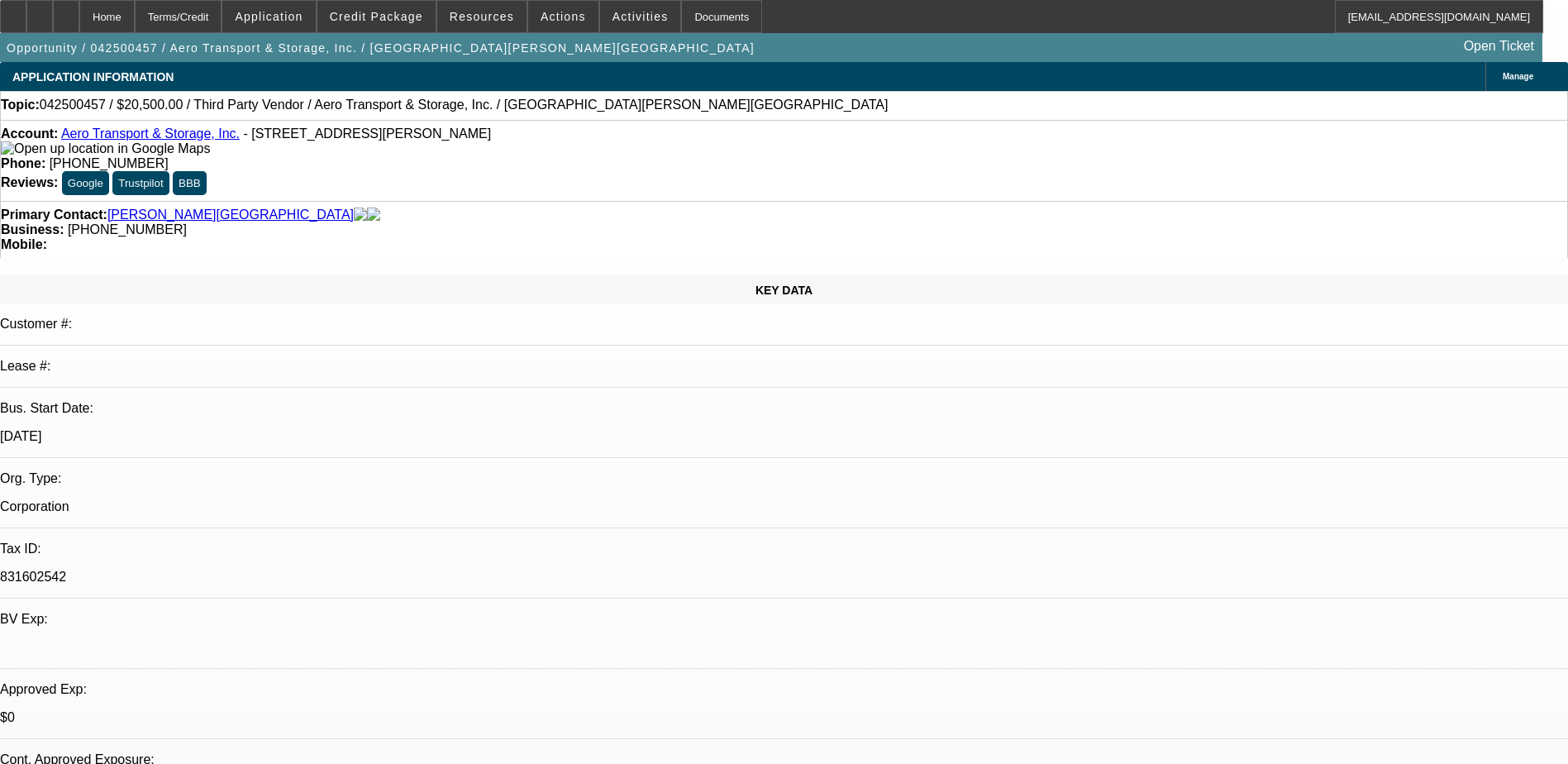
select select "2"
select select "0"
select select "0.15"
select select "2"
select select "0.1"
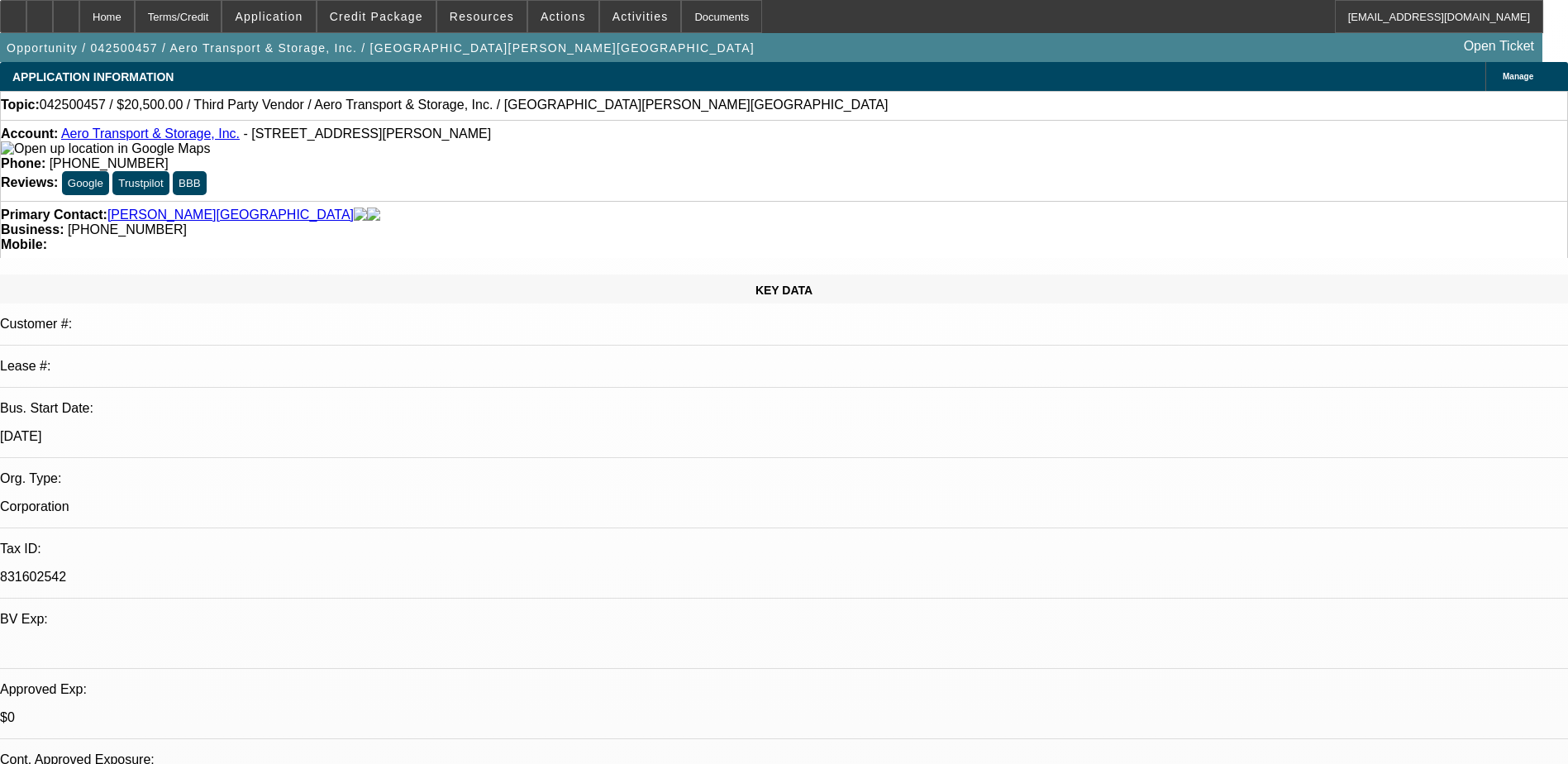
select select "1"
select select "2"
select select "6"
select select "1"
select select "2"
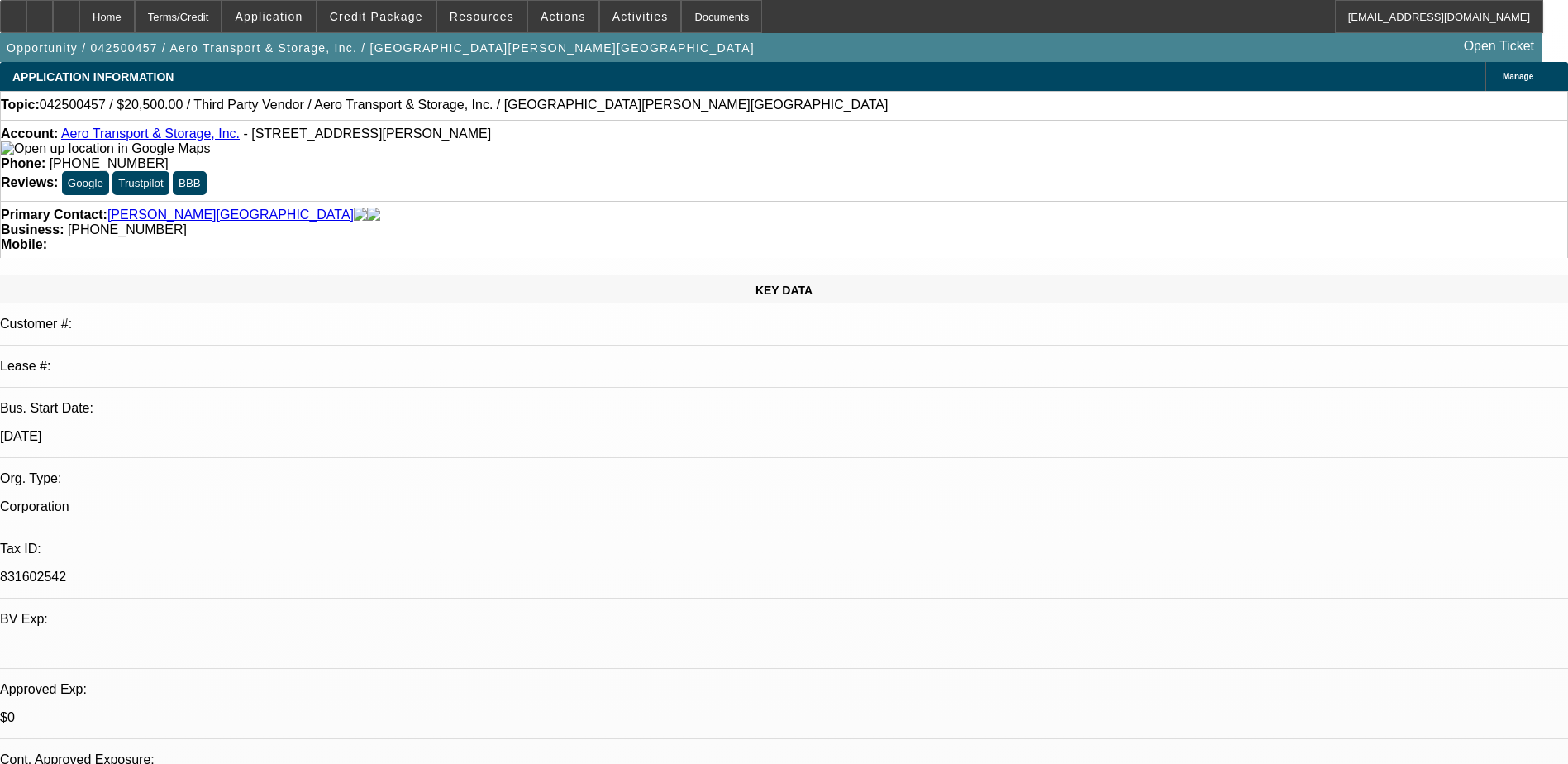
select select "6"
select select "1"
select select "2"
select select "6"
select select "1"
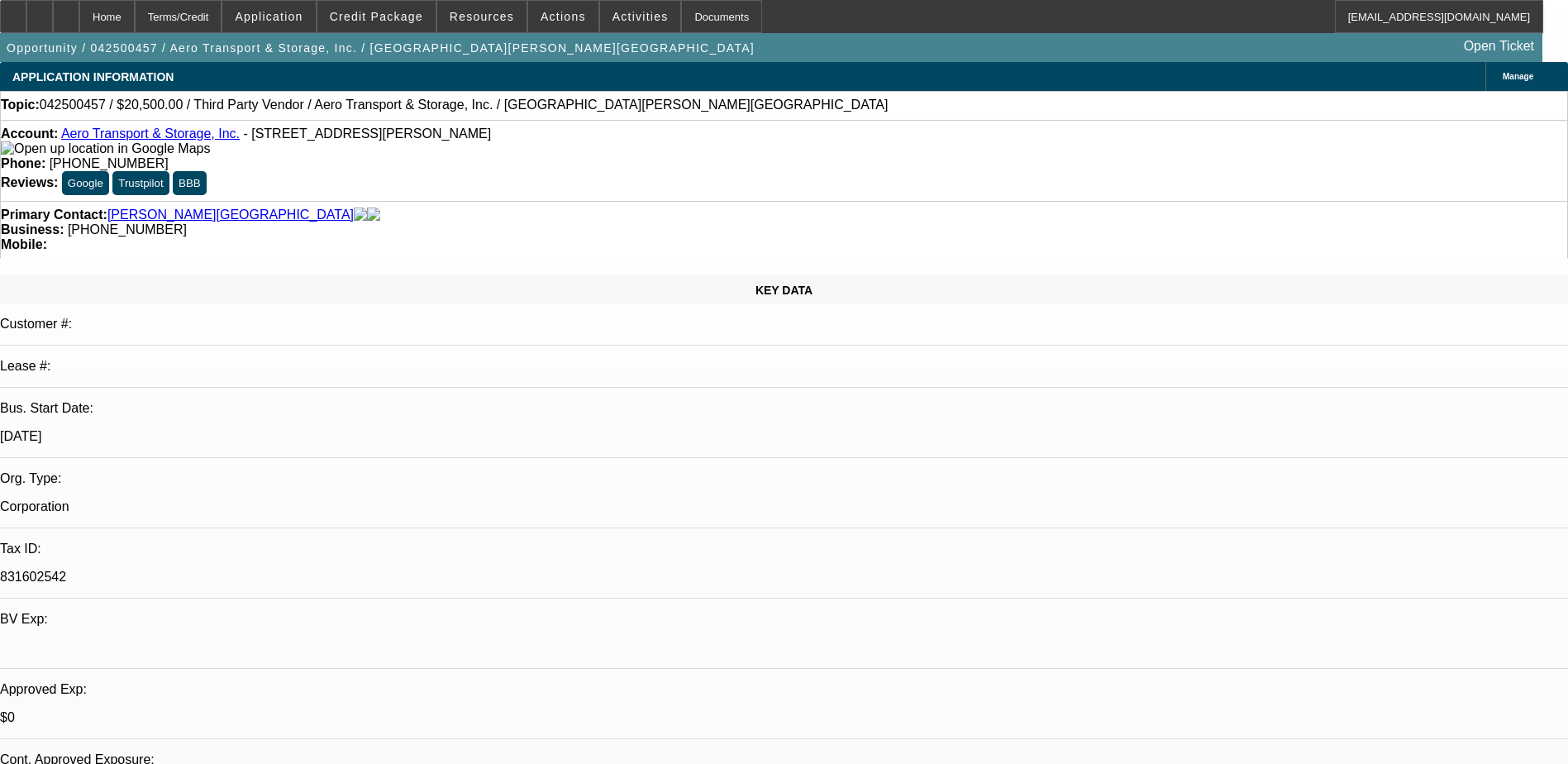
select select "2"
select select "4"
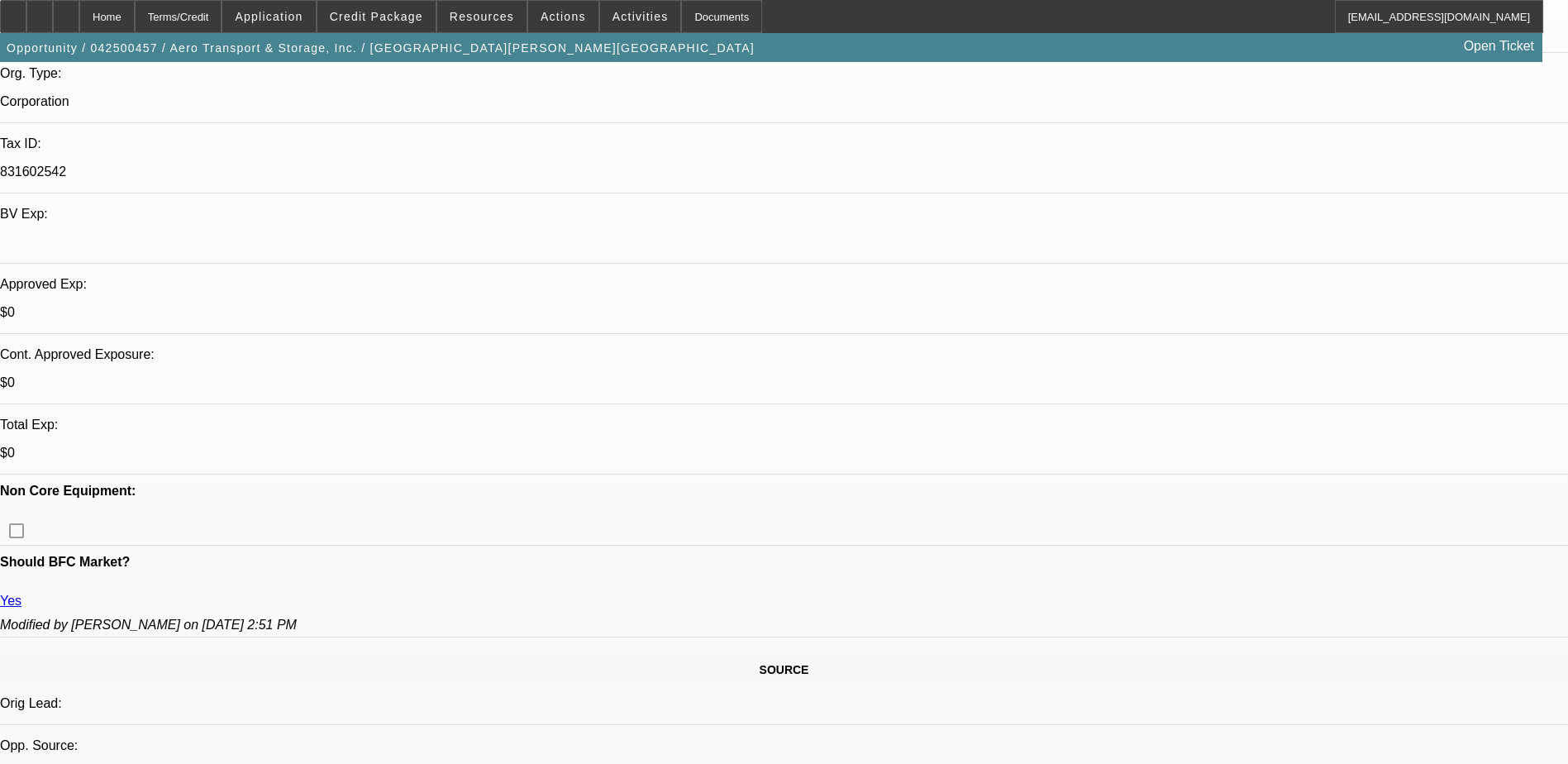
scroll to position [414, 0]
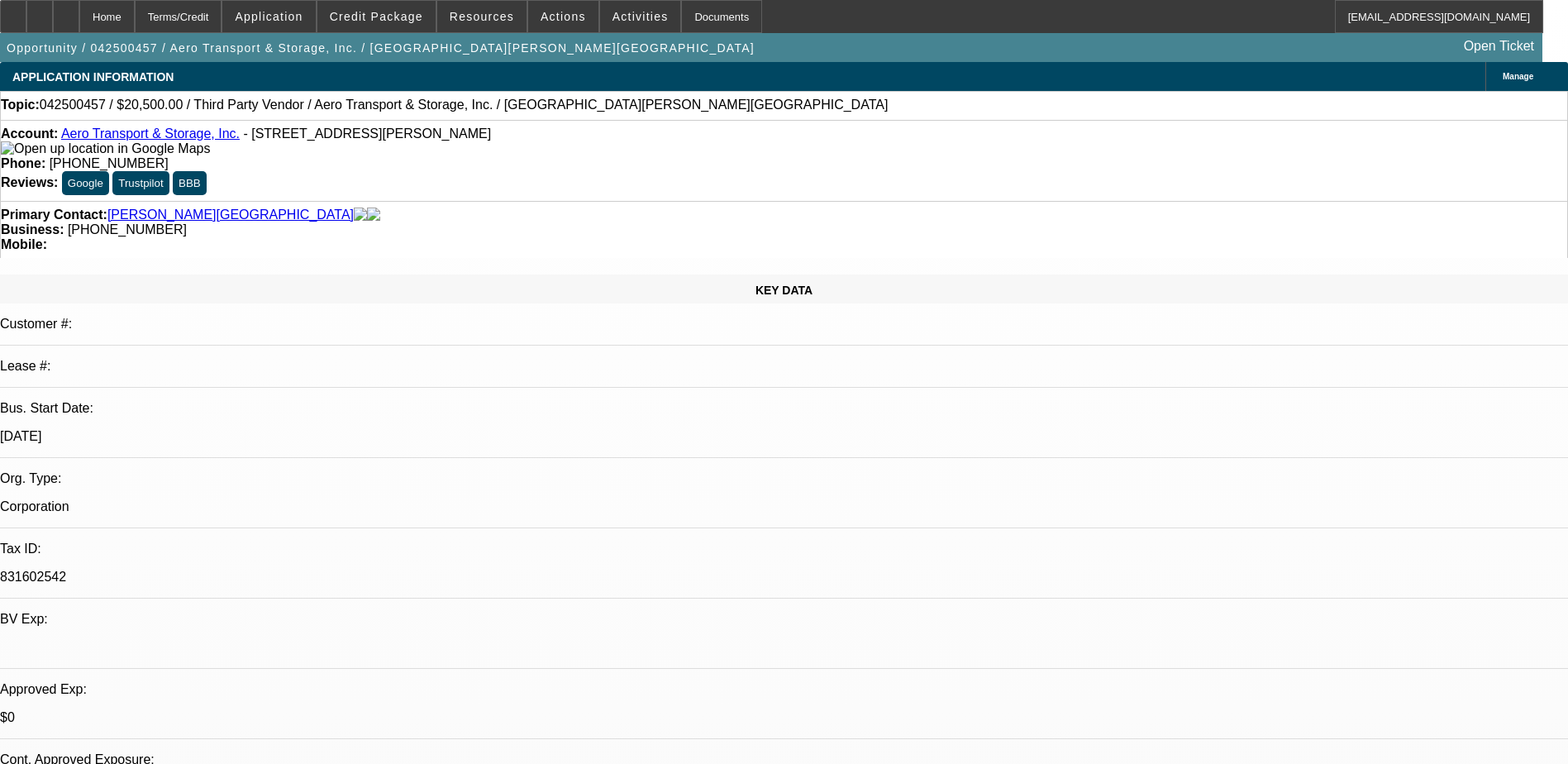
select select "0"
select select "0.15"
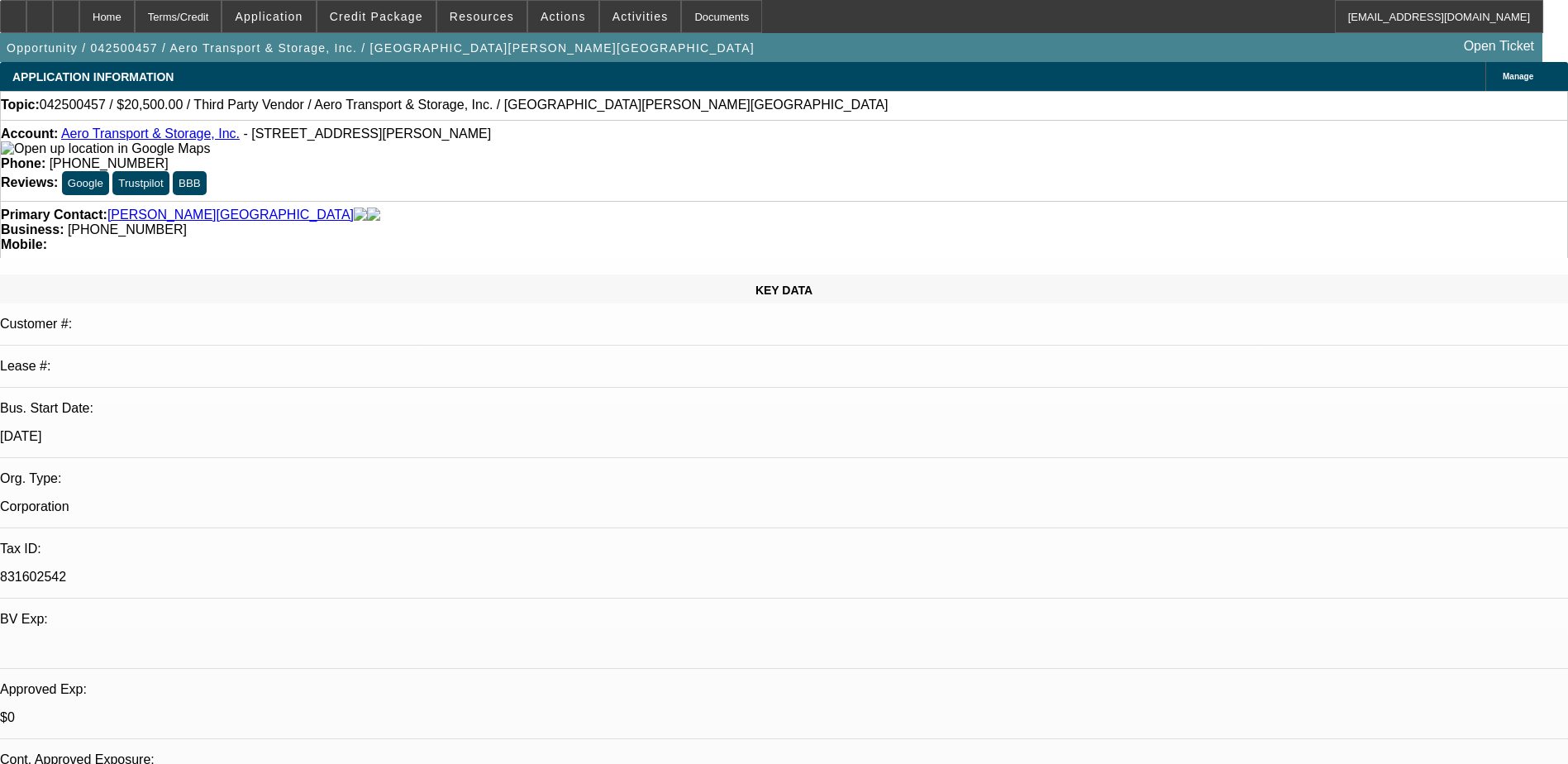
select select "2"
select select "0"
select select "0.15"
select select "2"
select select "0.1"
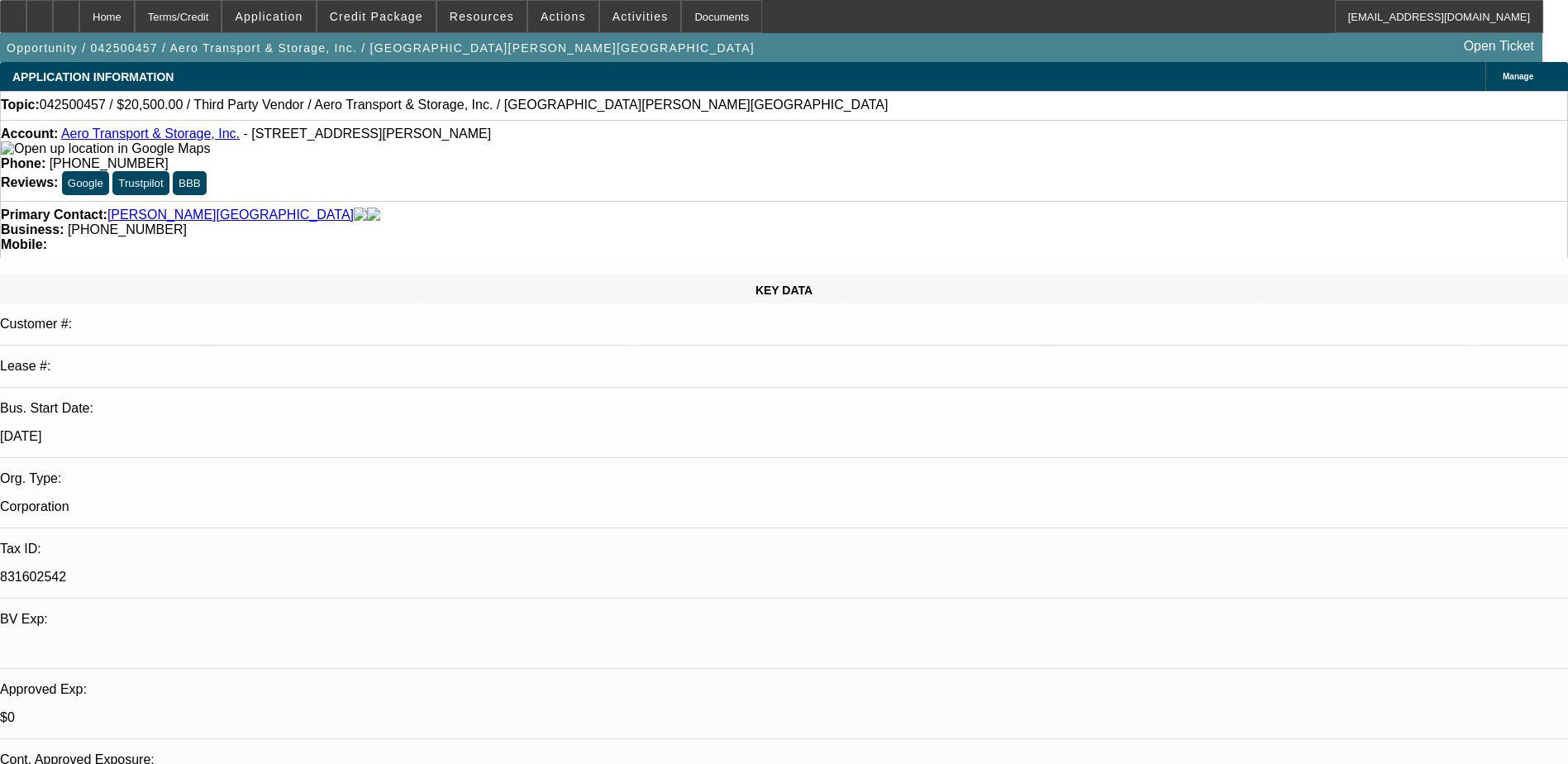
select select "1"
select select "2"
select select "6"
select select "1"
select select "2"
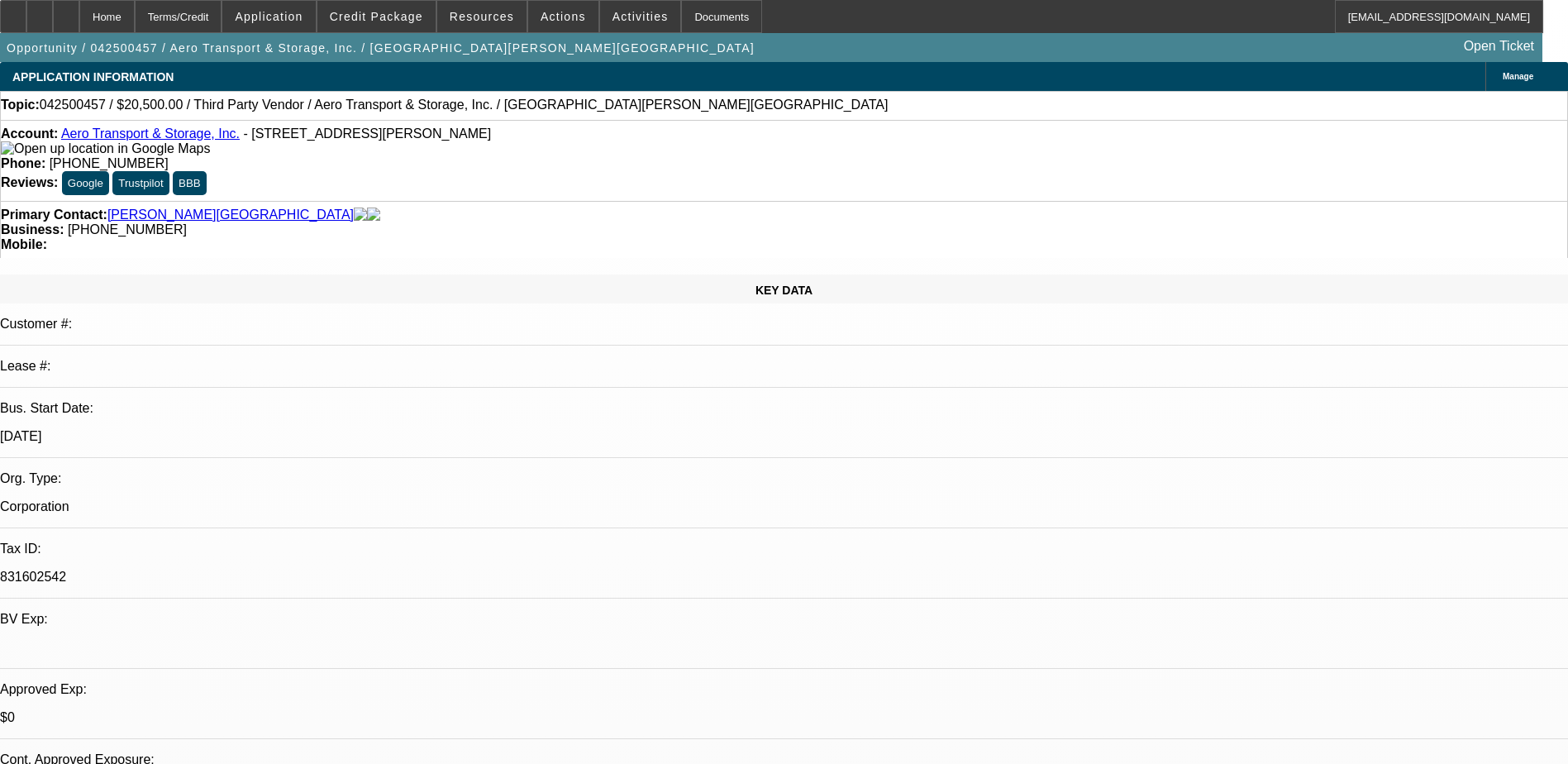
select select "6"
select select "1"
select select "2"
select select "6"
select select "1"
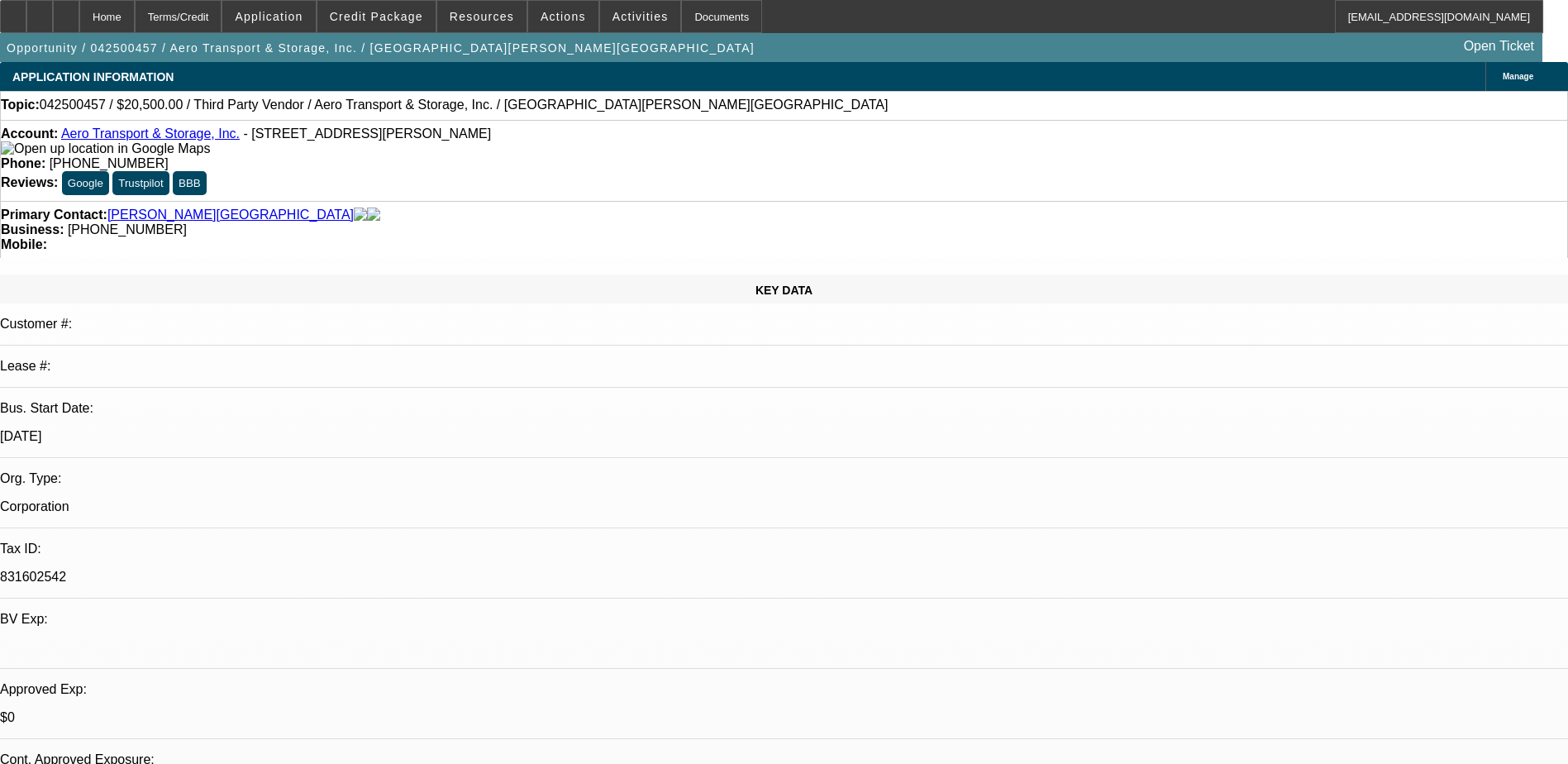
select select "2"
select select "4"
select select "0"
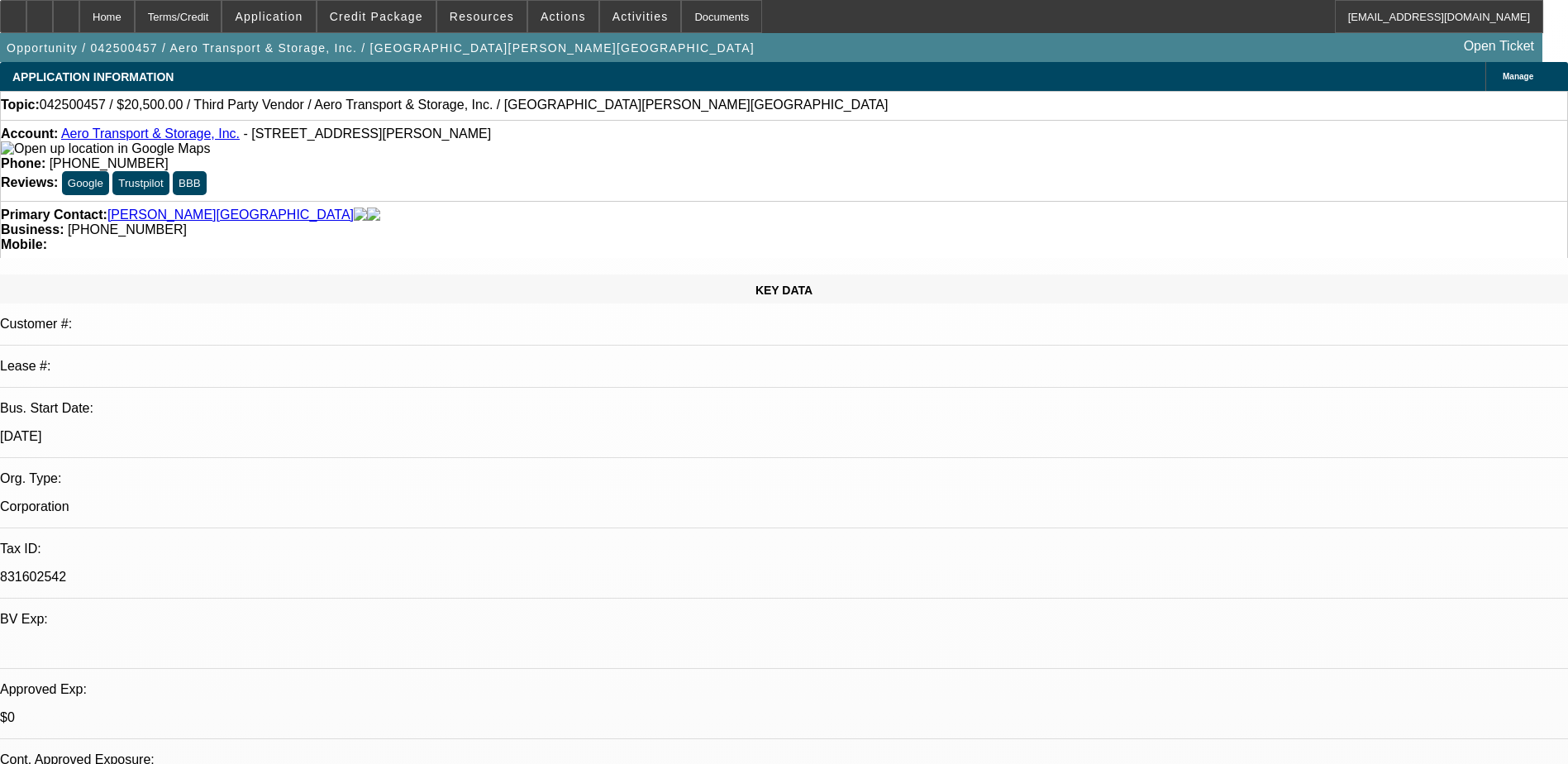
select select "0"
select select "0.15"
select select "2"
select select "0"
select select "0.15"
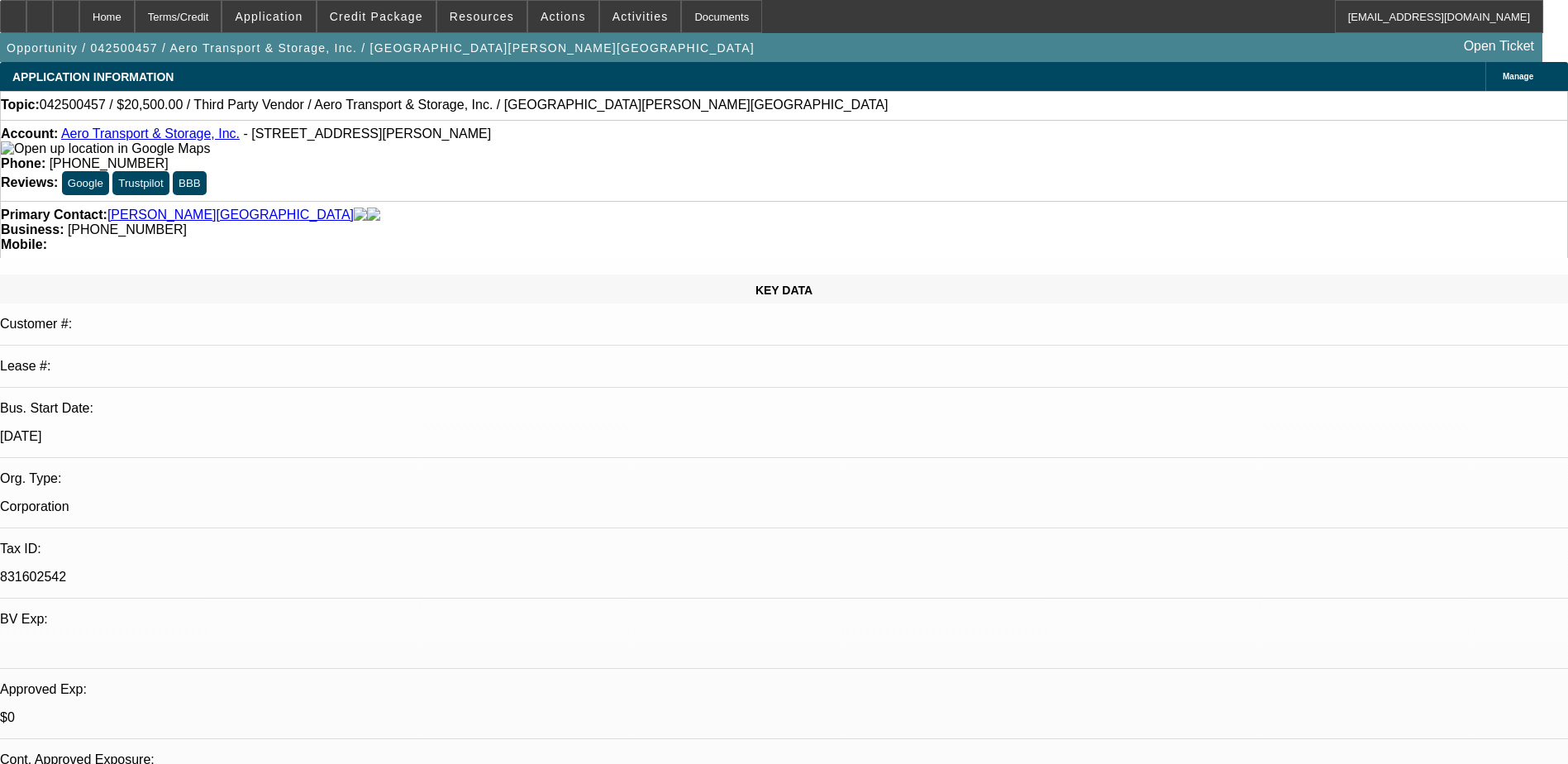
select select "2"
select select "0.1"
select select "1"
select select "2"
select select "6"
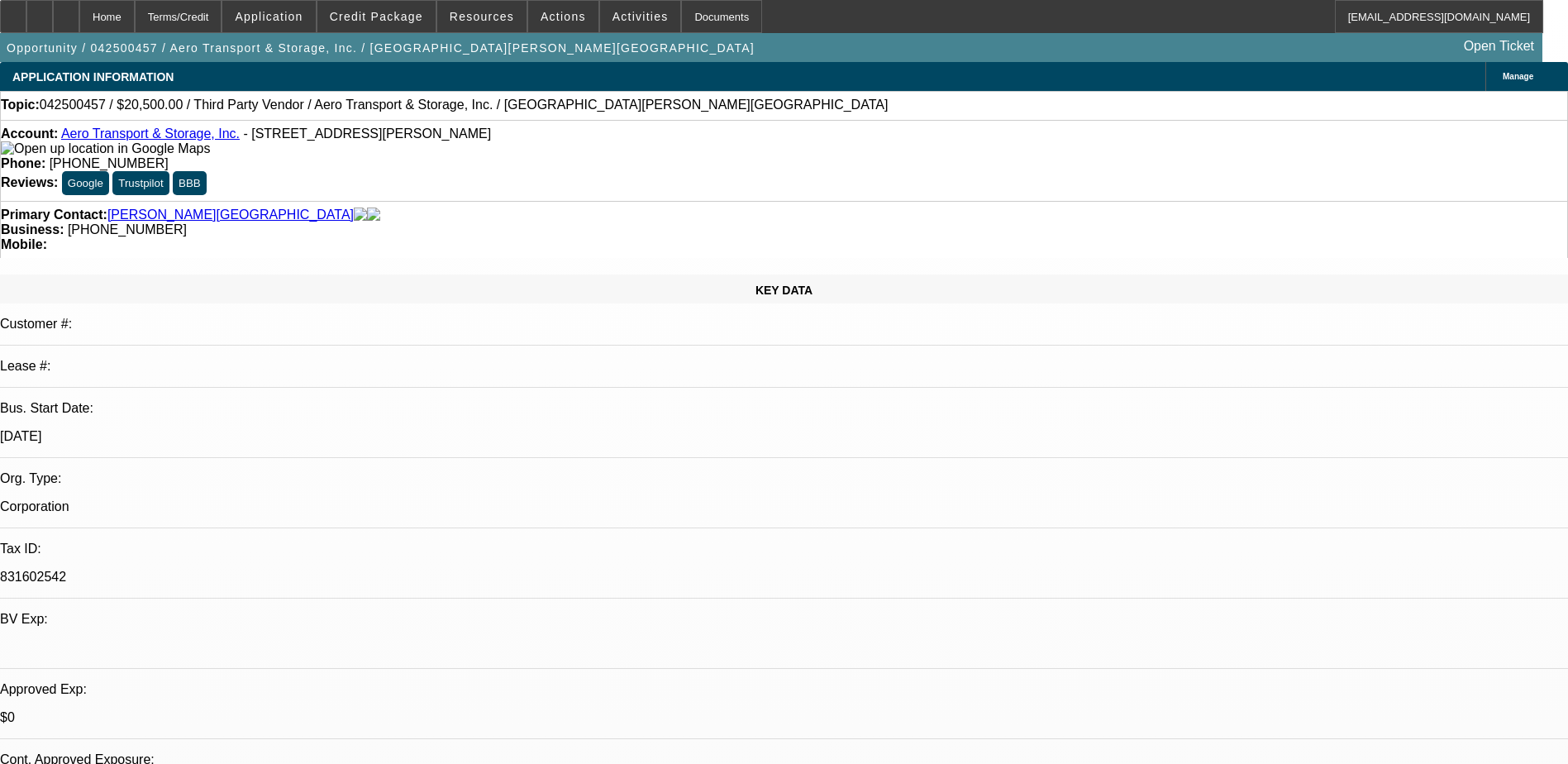
select select "1"
select select "2"
select select "6"
select select "1"
select select "2"
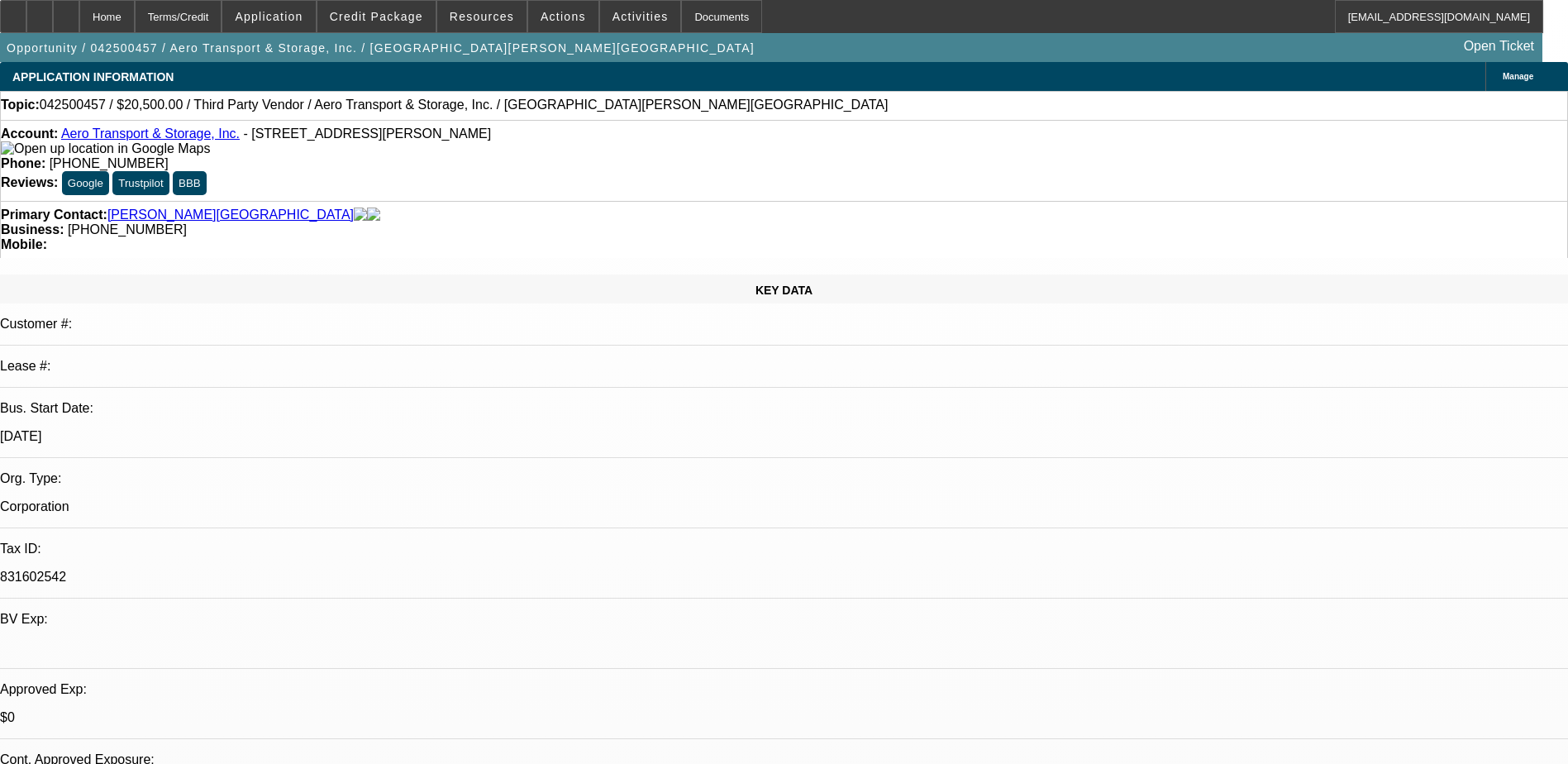
select select "6"
select select "1"
select select "2"
select select "4"
click at [165, 135] on link "Aero Transport & Storage, Inc." at bounding box center [150, 133] width 179 height 14
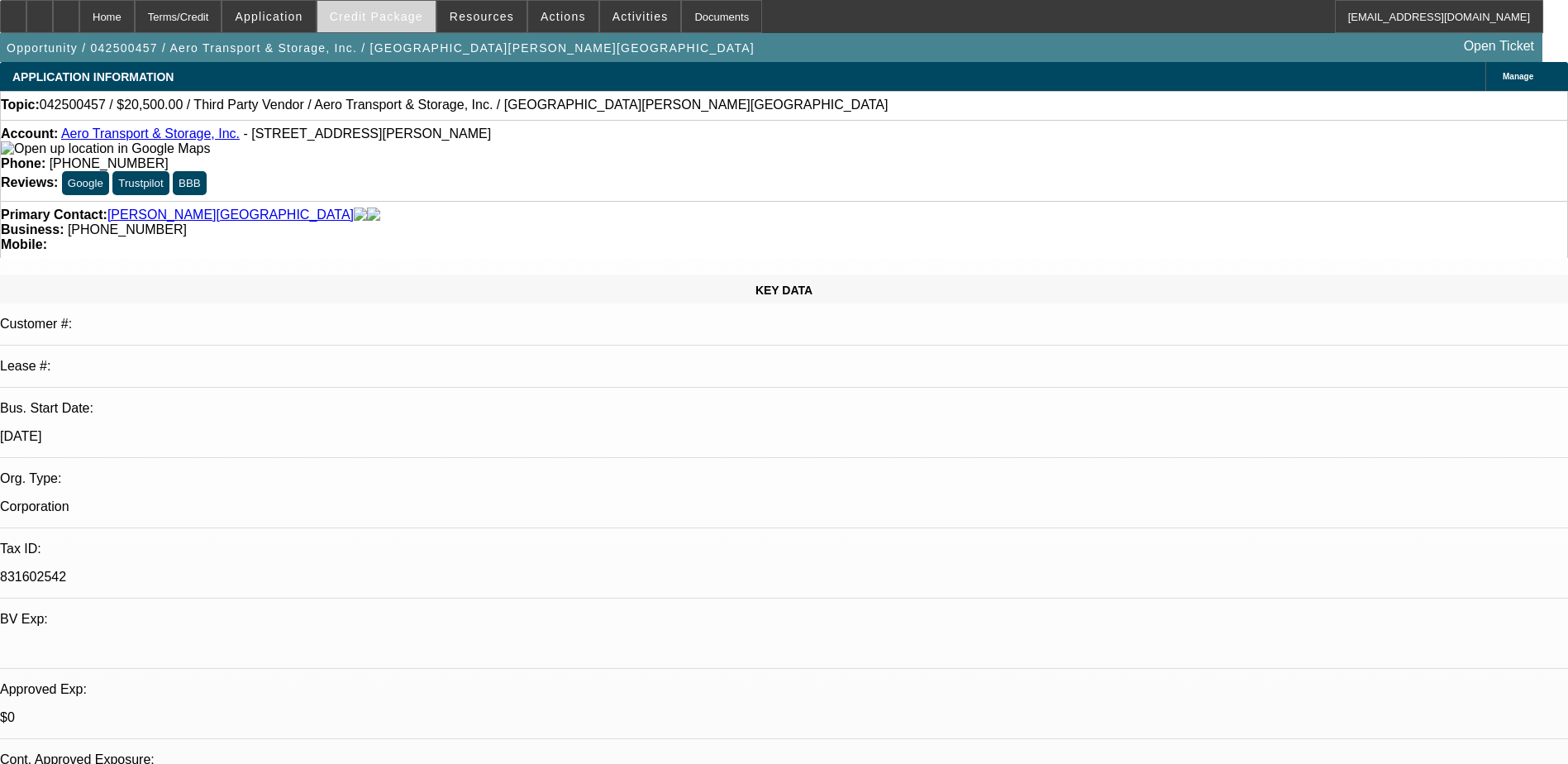
click at [387, 20] on span "Credit Package" at bounding box center [376, 17] width 93 height 13
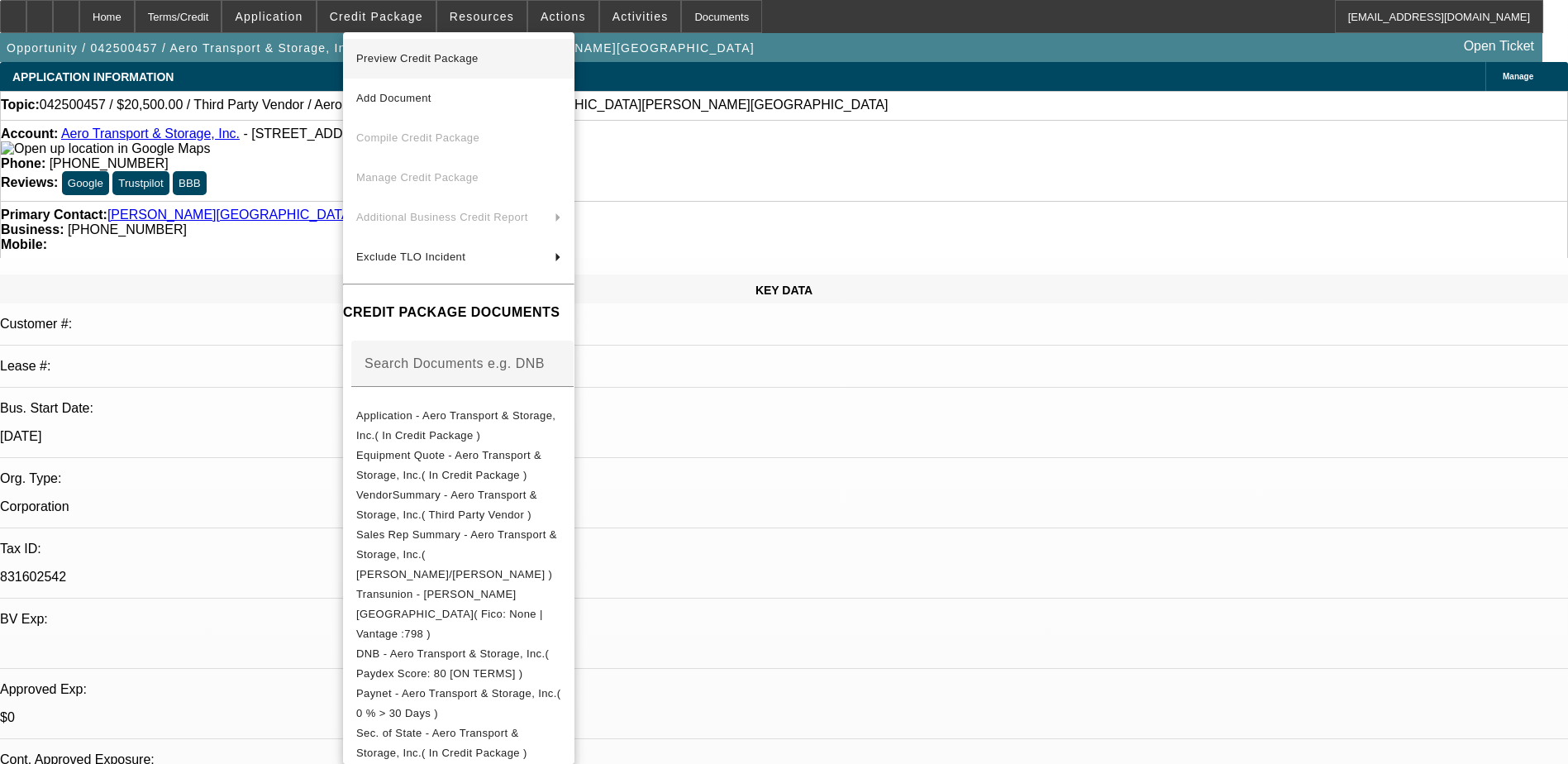
click at [415, 55] on span "Preview Credit Package" at bounding box center [417, 58] width 123 height 12
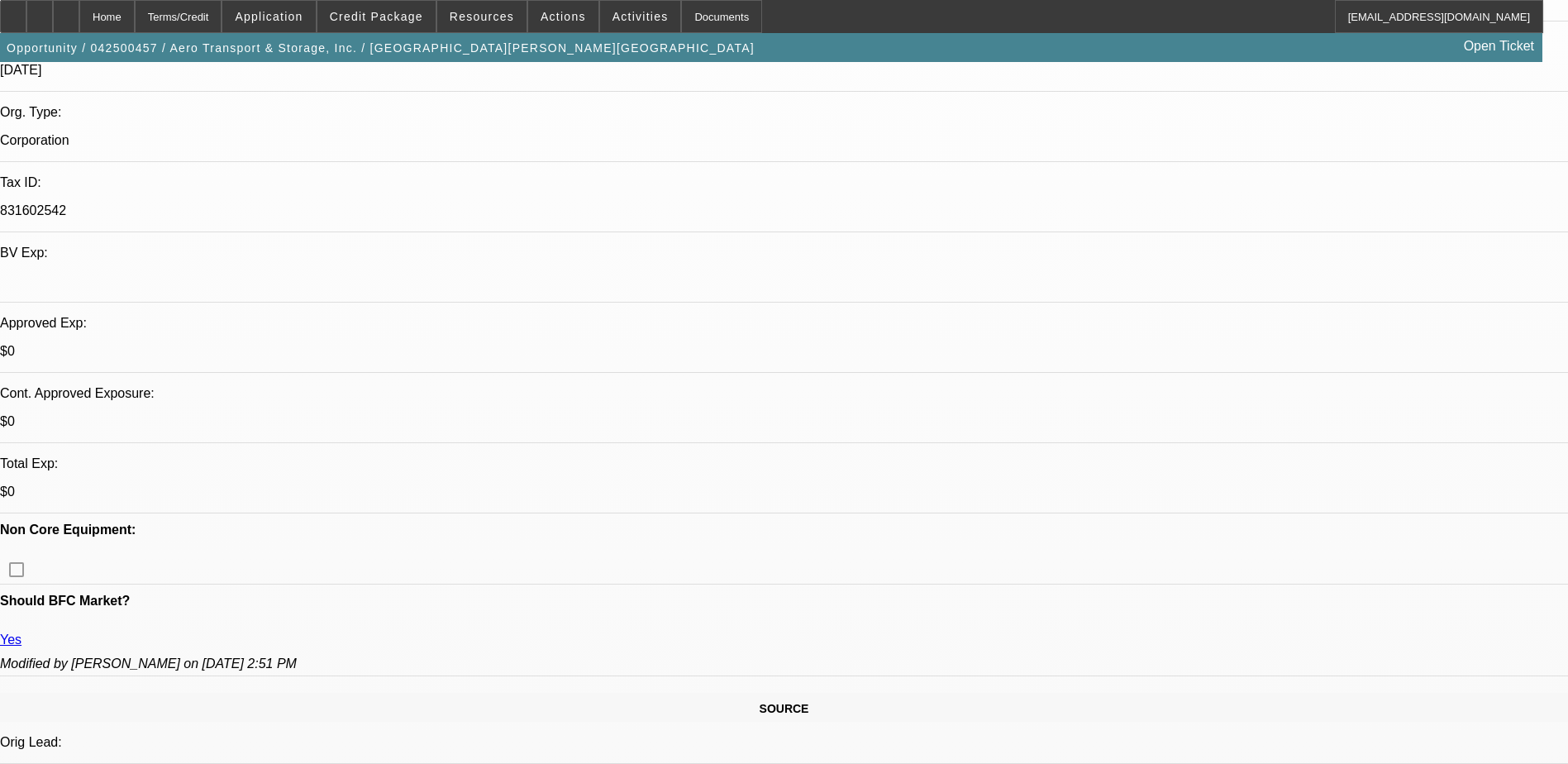
scroll to position [414, 0]
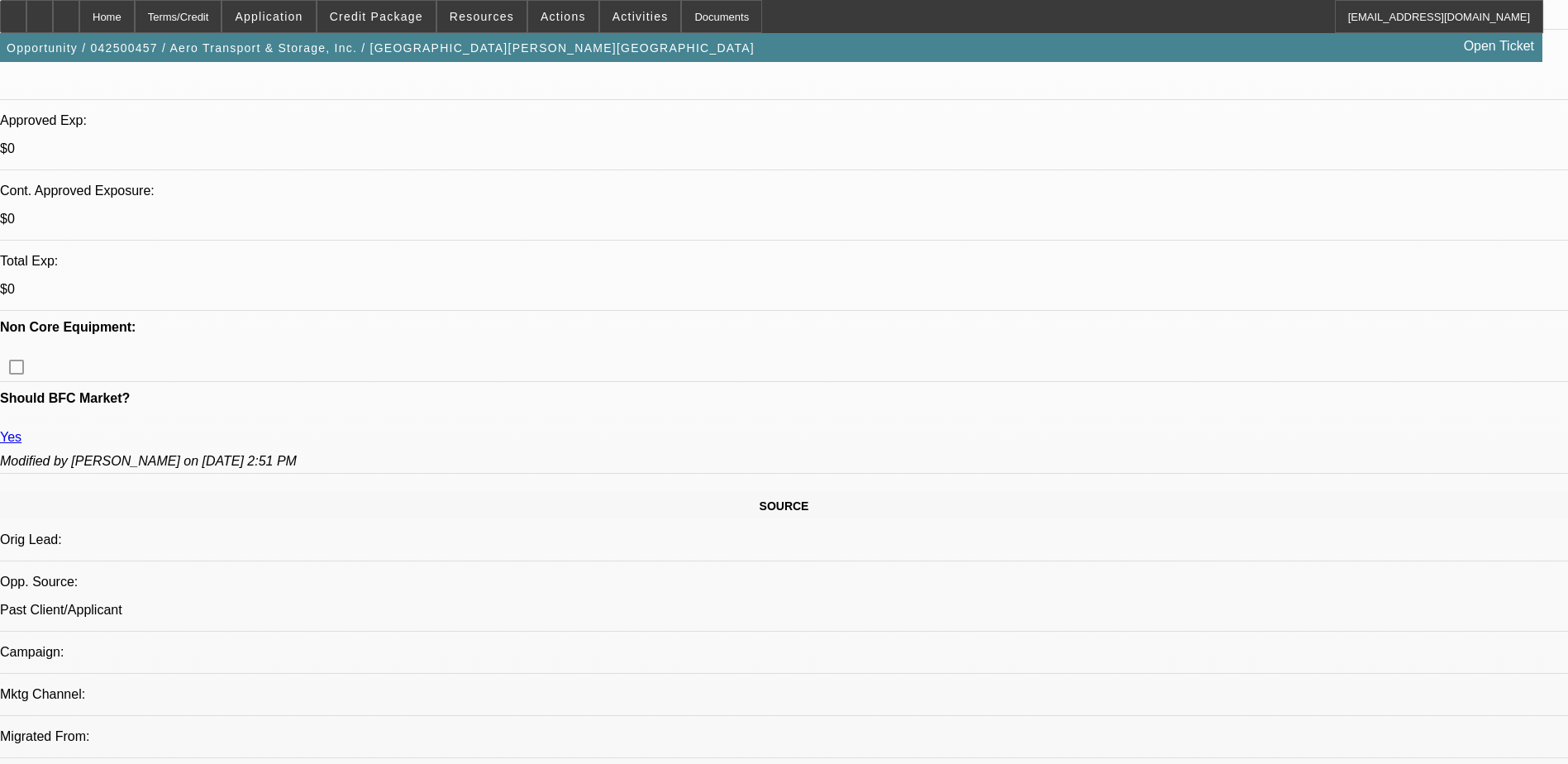
scroll to position [579, 0]
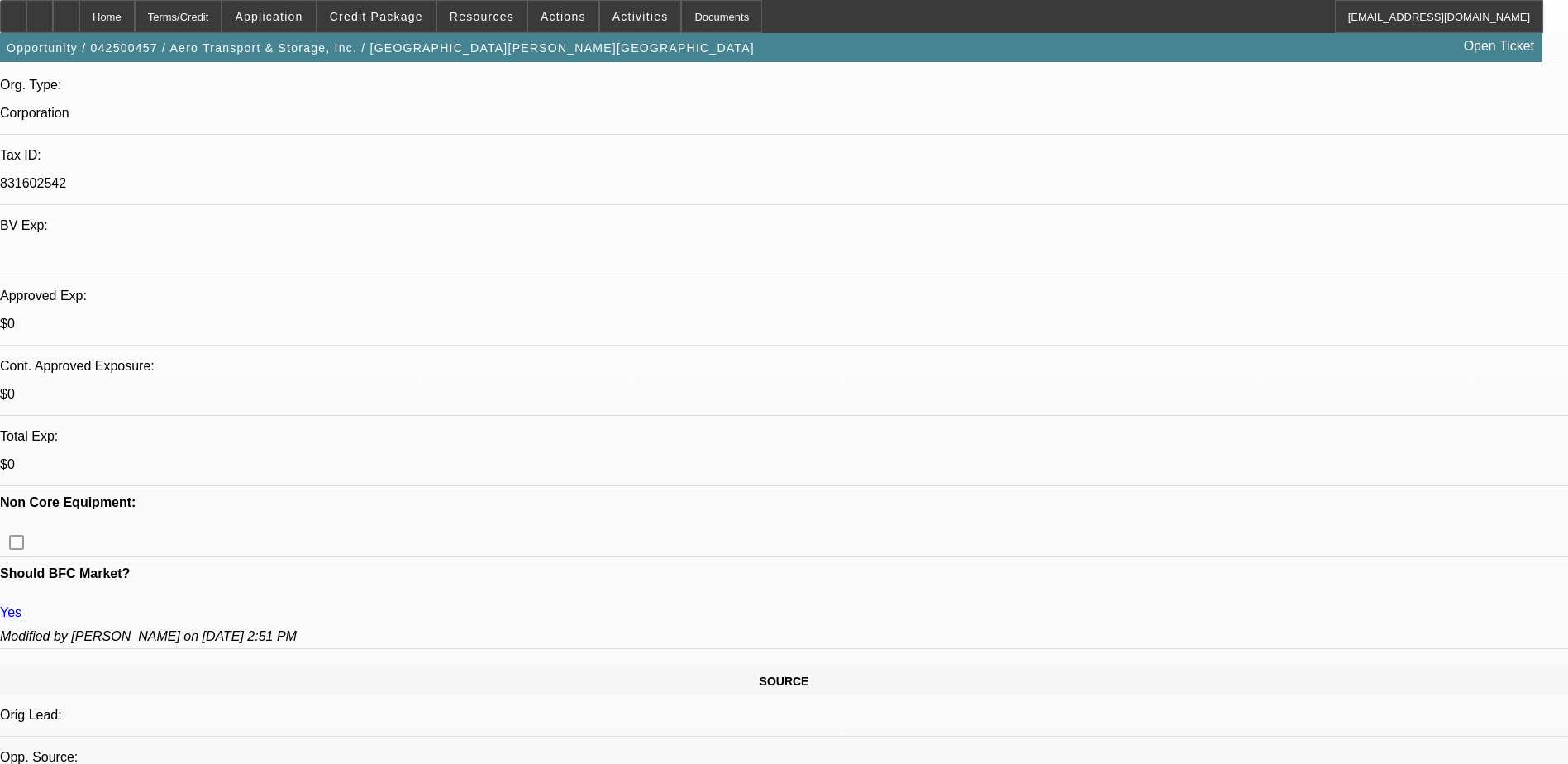
scroll to position [331, 0]
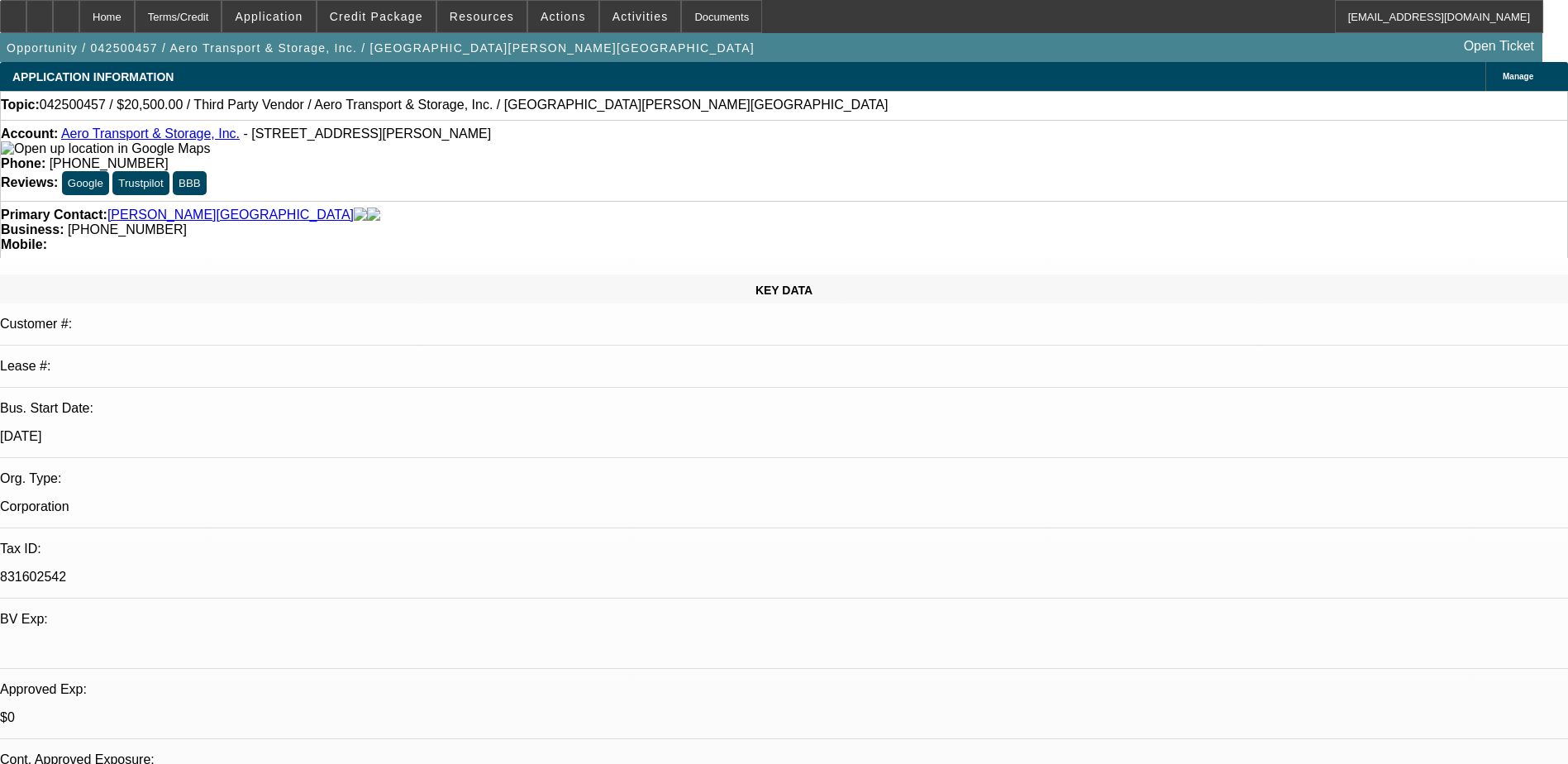
select select "0"
select select "2"
select select "0"
select select "6"
select select "0"
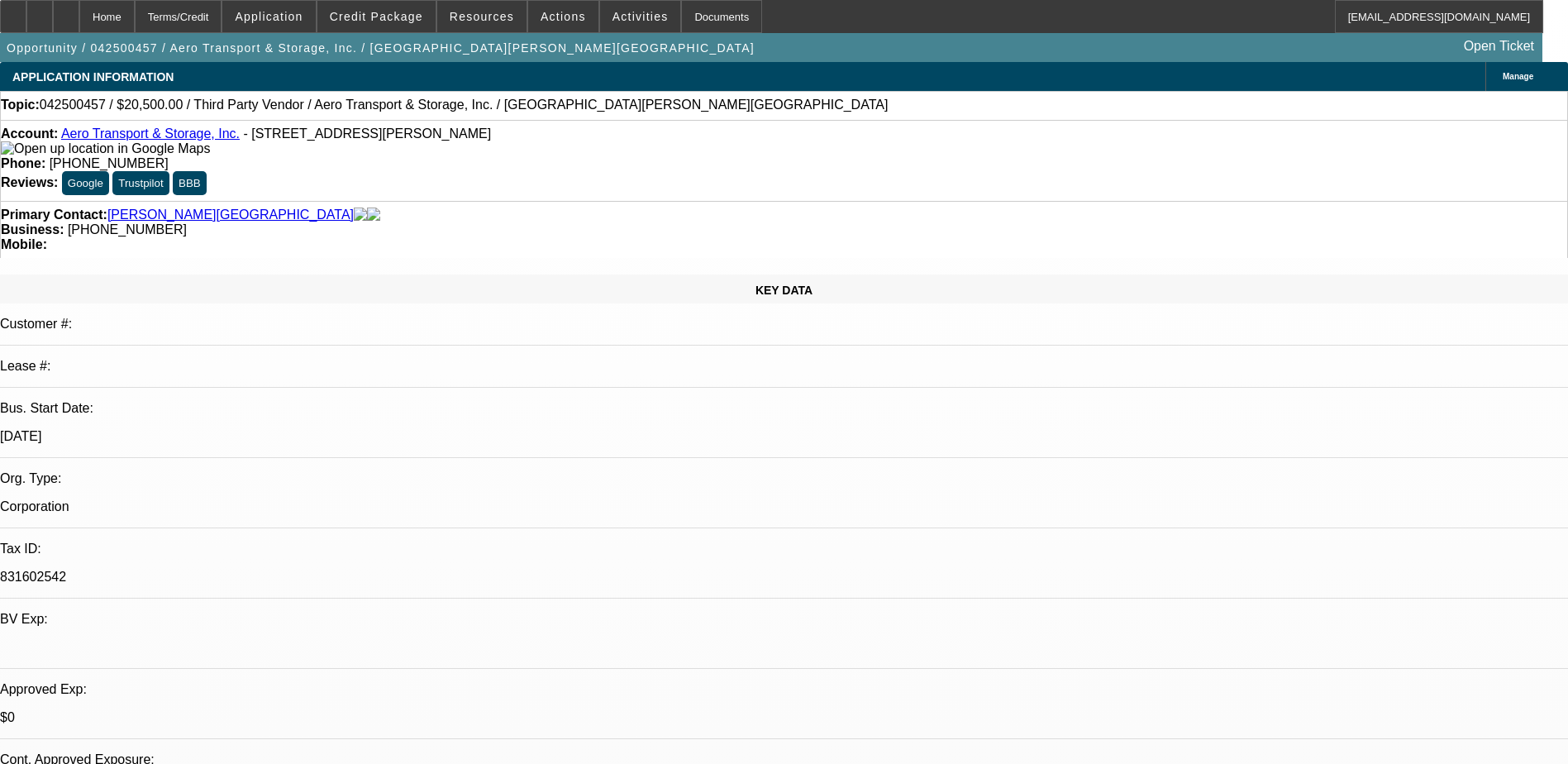
select select "2"
select select "0"
select select "6"
select select "0.15"
select select "2"
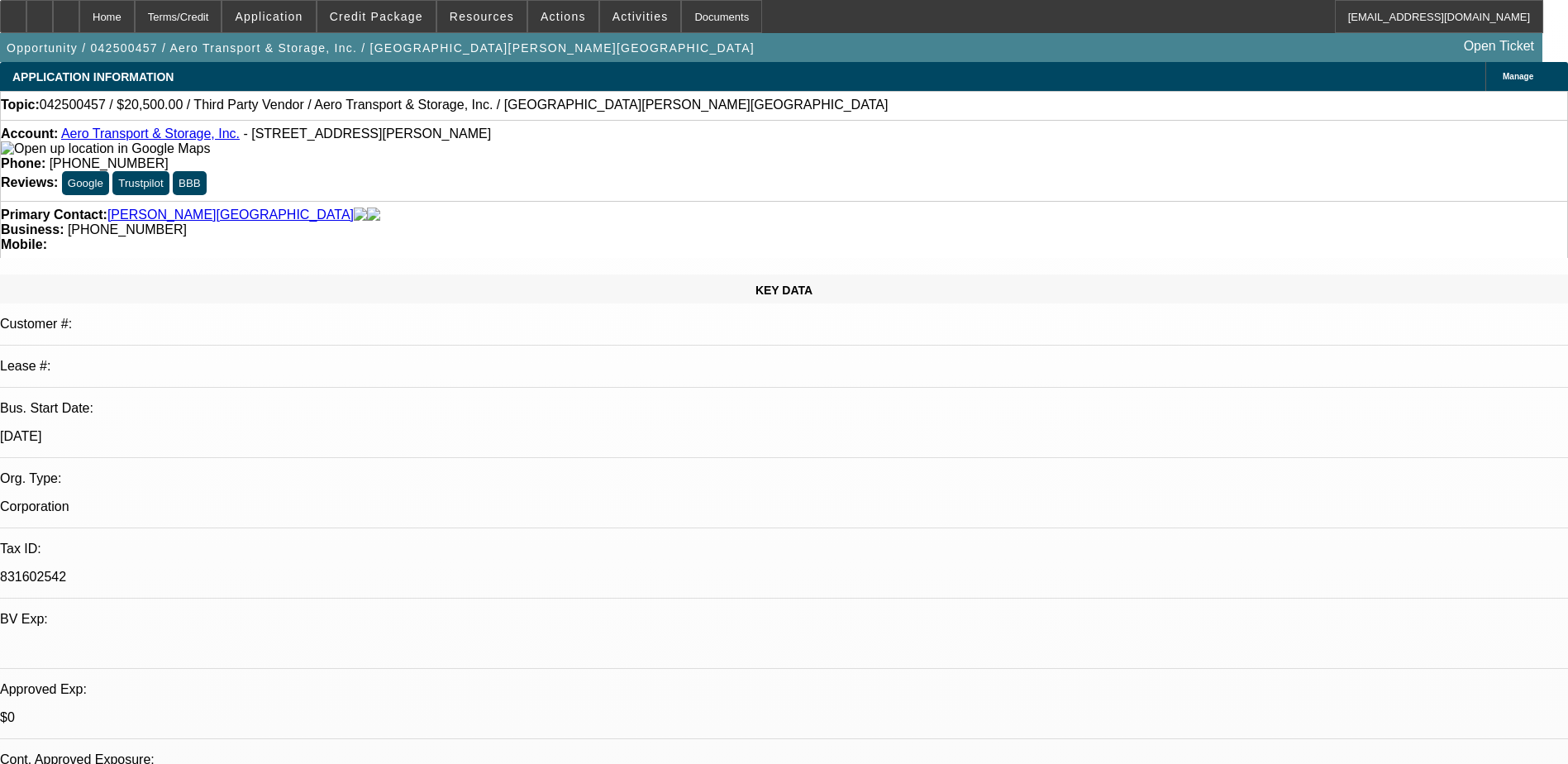
select select "2"
select select "0"
select select "6"
select select "0.15"
select select "2"
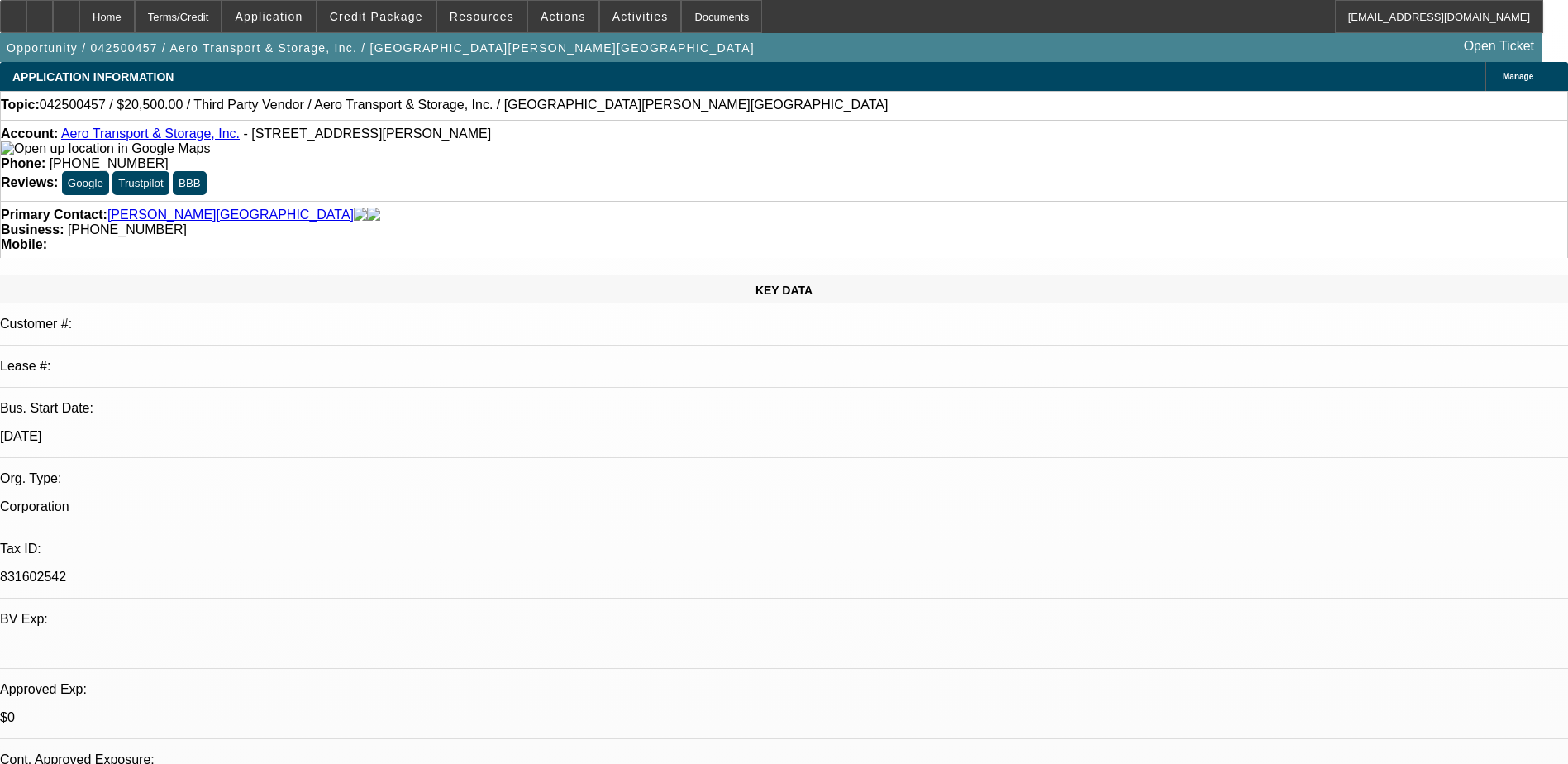
select select "2"
select select "0.1"
select select "4"
